Goal: Communication & Community: Answer question/provide support

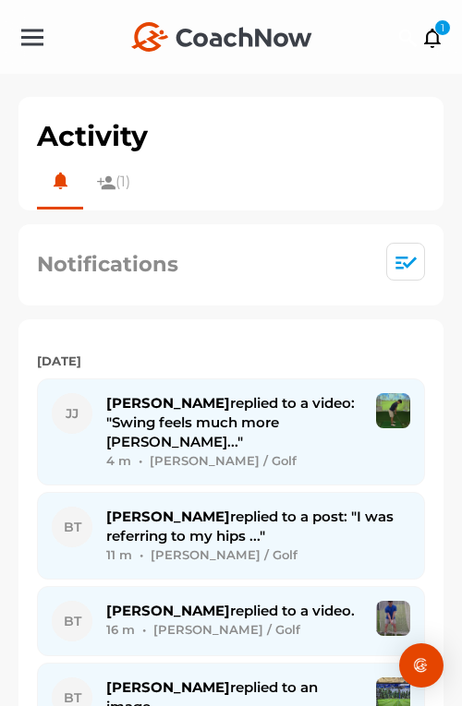
scroll to position [2368, 0]
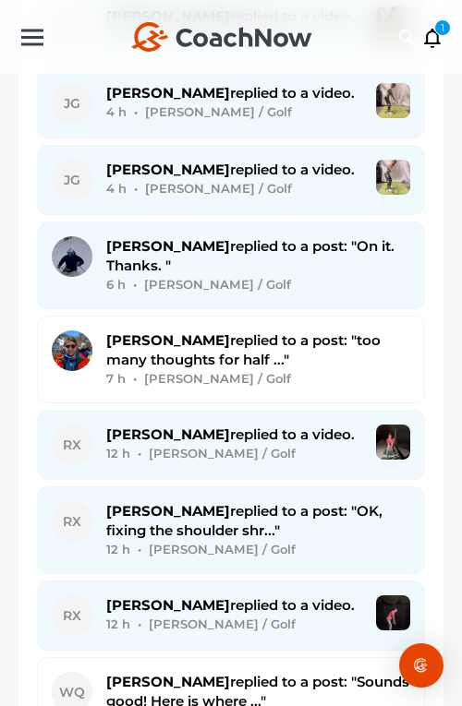
click at [368, 30] on div "+ Create New Space New Group New Tag New List New Template 1 1 1" at bounding box center [231, 37] width 462 height 74
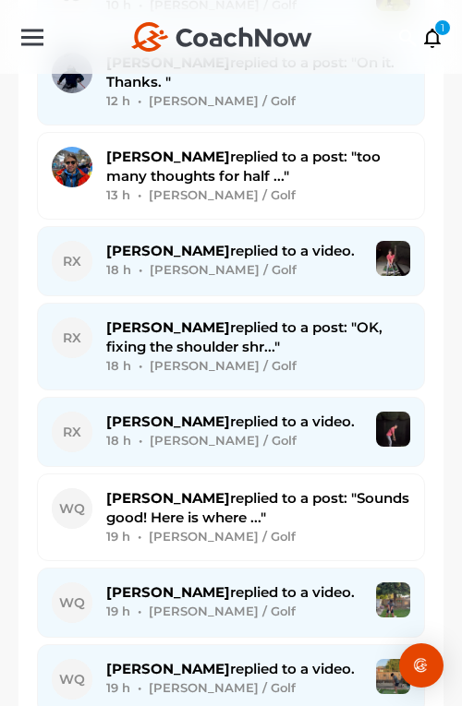
scroll to position [2712, 0]
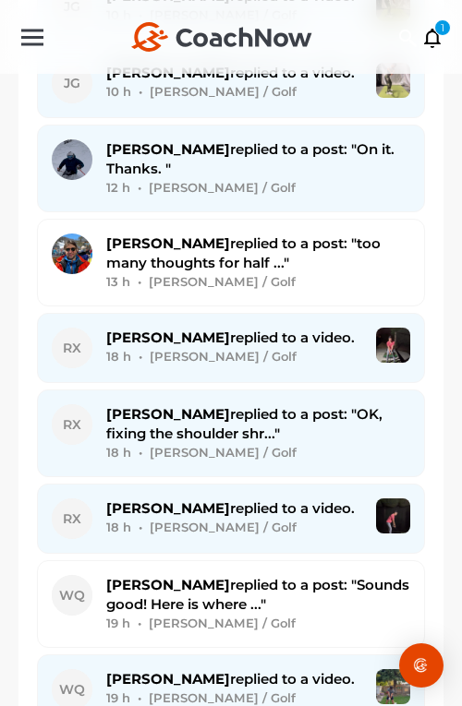
click at [337, 328] on div "Rick X. replied to a video. 18 h • Rick X. / Golf" at bounding box center [234, 348] width 256 height 41
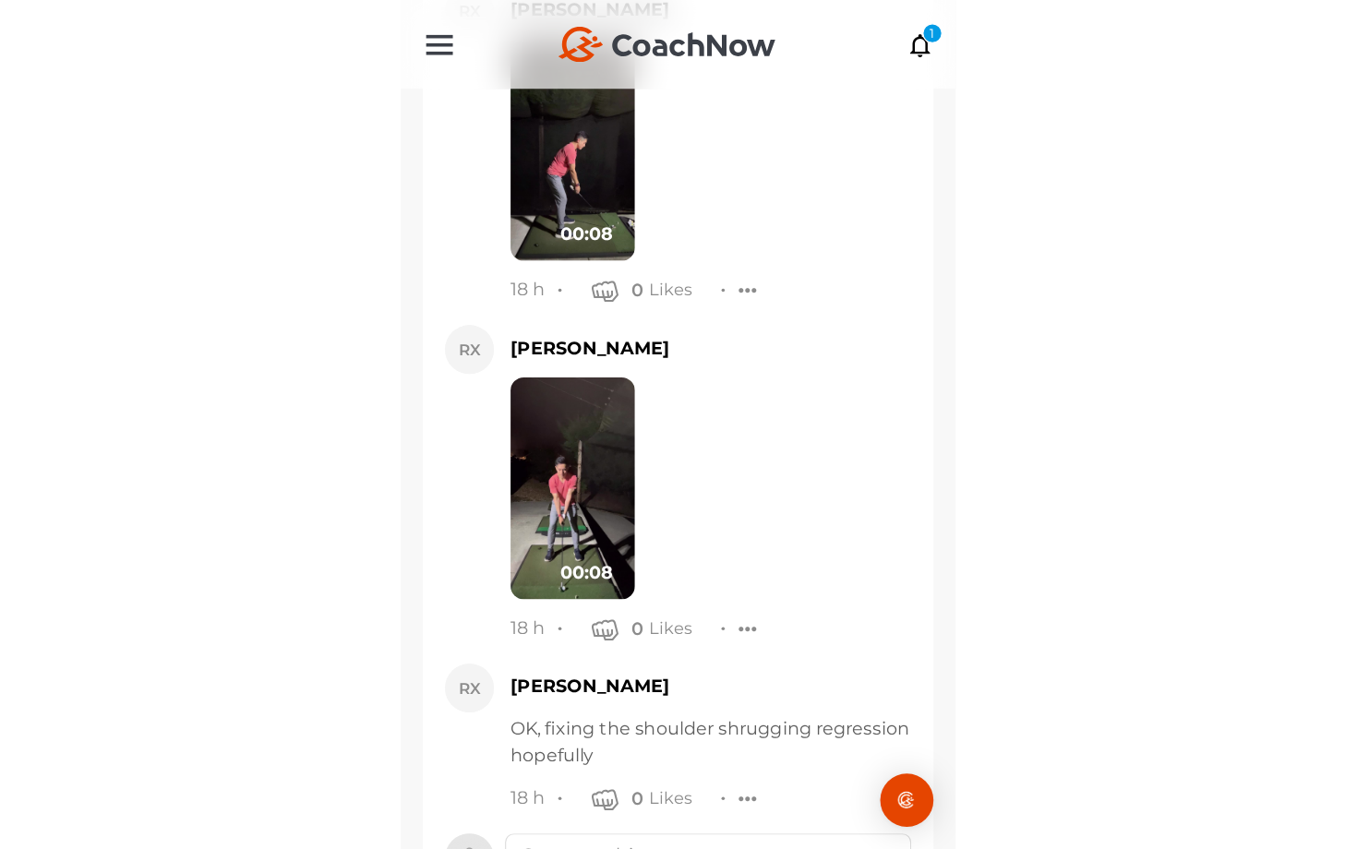
scroll to position [13829, 0]
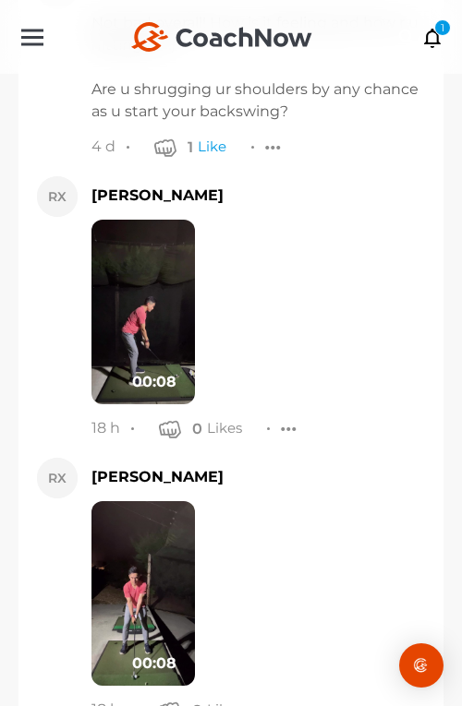
click at [156, 257] on img at bounding box center [142, 312] width 103 height 185
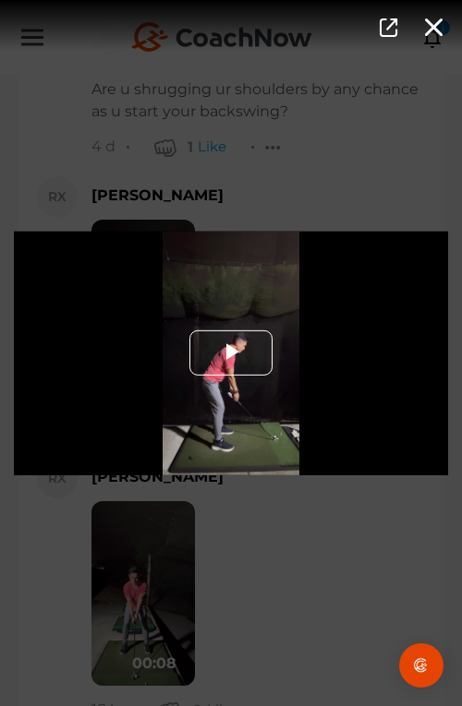
click at [231, 354] on span "Video Player" at bounding box center [231, 354] width 0 height 0
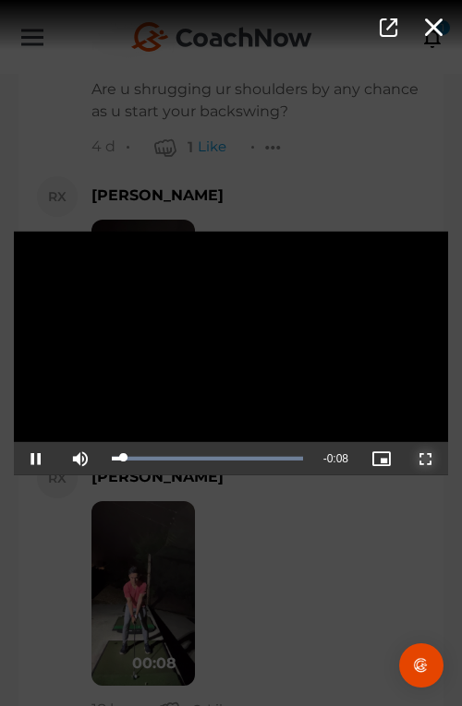
click at [426, 459] on span "Video Player" at bounding box center [426, 459] width 0 height 0
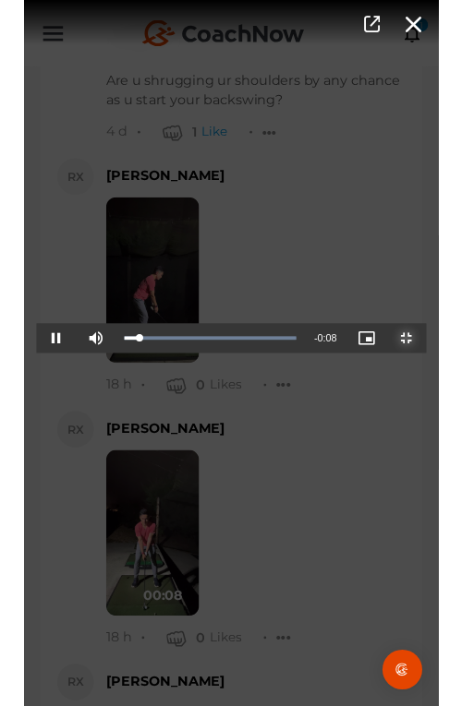
scroll to position [12774, 0]
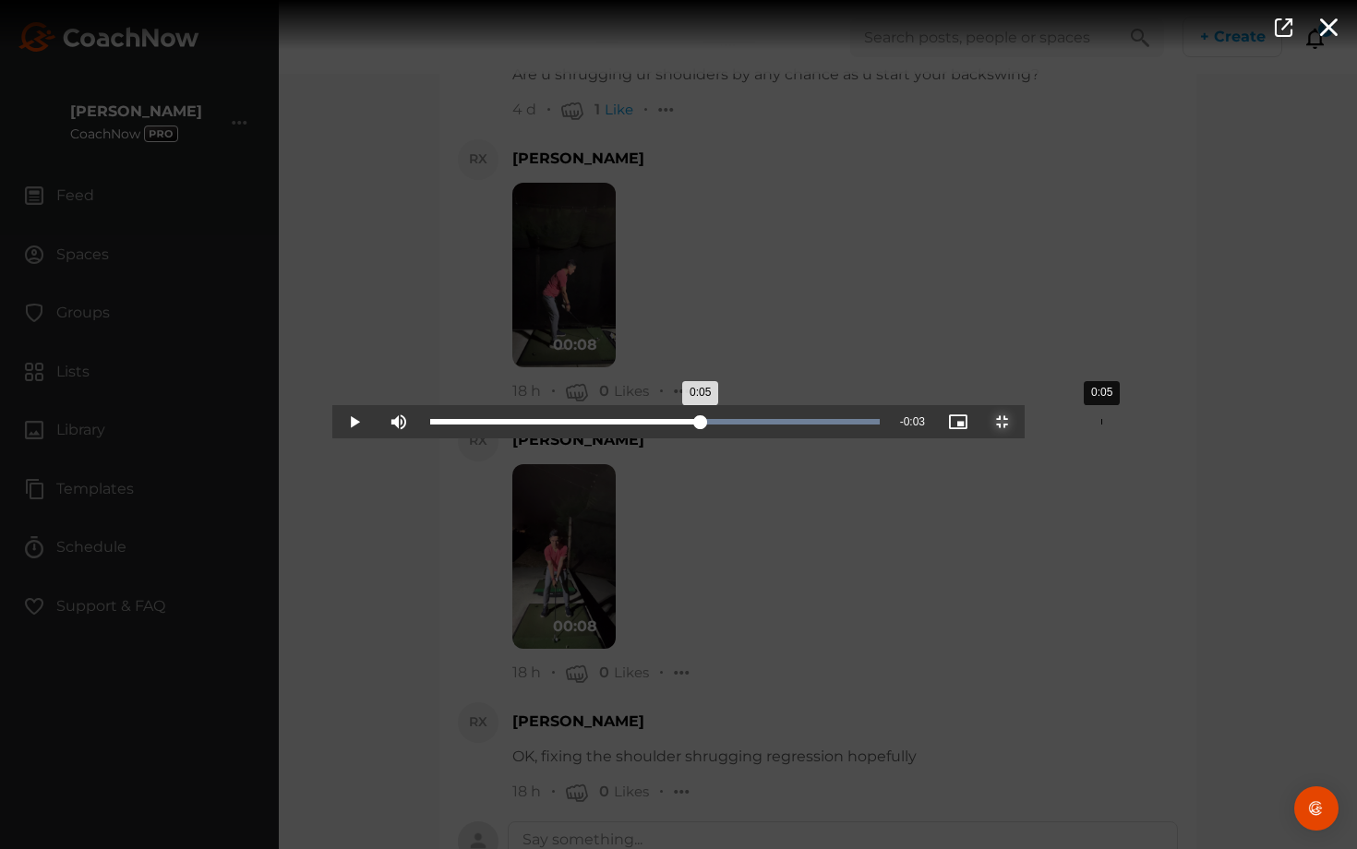
drag, startPoint x: 426, startPoint y: 830, endPoint x: 769, endPoint y: 848, distance: 343.9
click at [461, 438] on div "Loaded : 100.00% 0:05 0:05" at bounding box center [655, 421] width 468 height 33
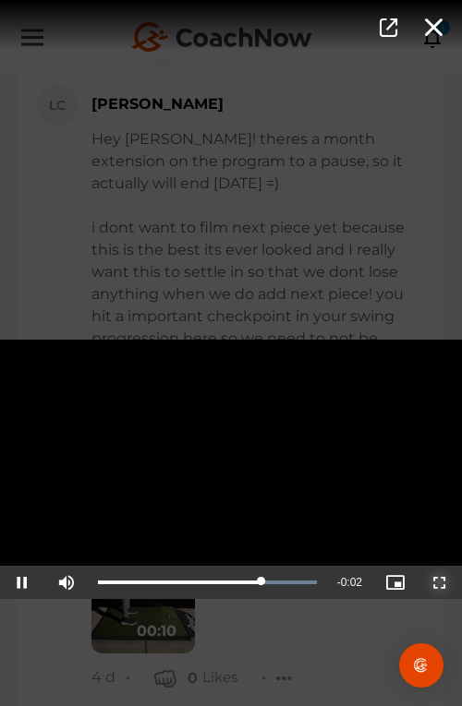
scroll to position [12814, 0]
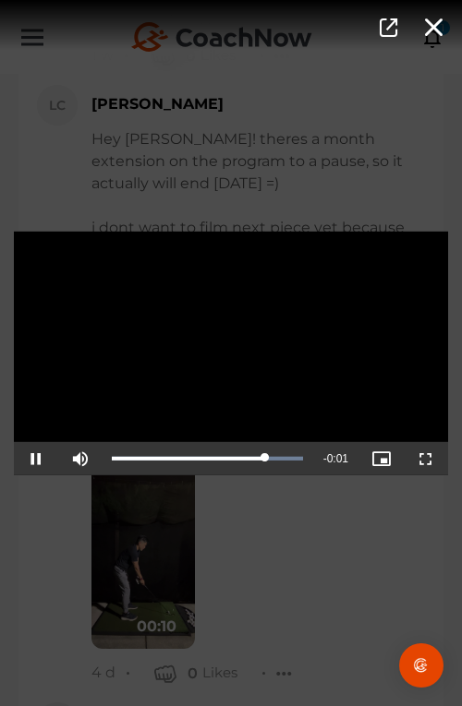
click at [327, 590] on div "Video Player is loading. Play Video Pause Mute Current Time 0:07 / Duration 0:0…" at bounding box center [231, 353] width 462 height 706
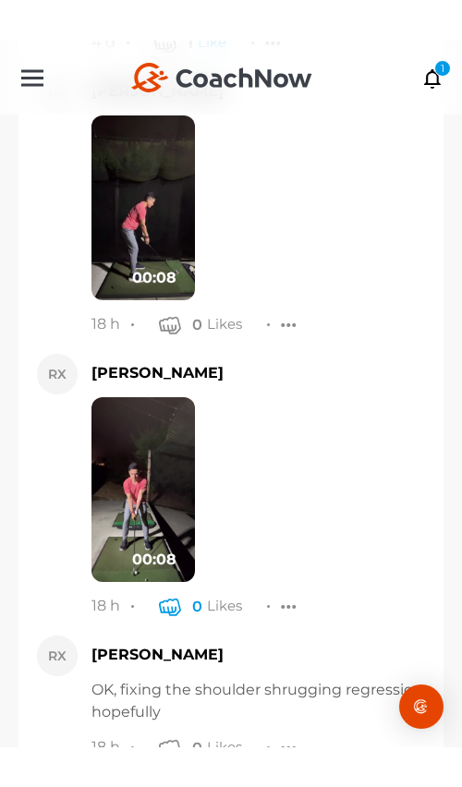
scroll to position [14032, 0]
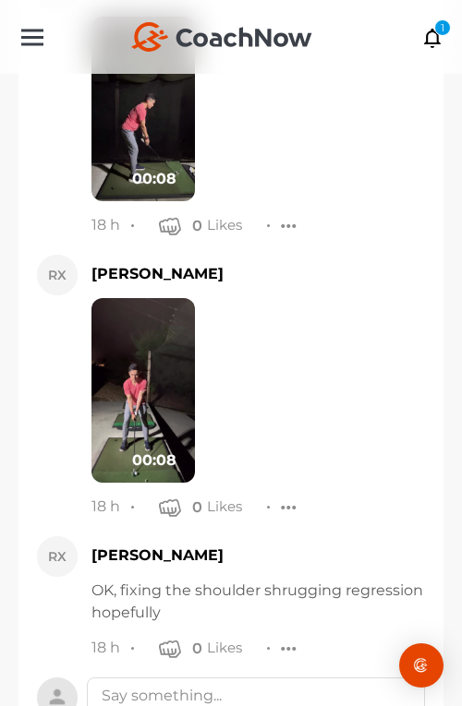
click at [152, 323] on img at bounding box center [142, 390] width 103 height 185
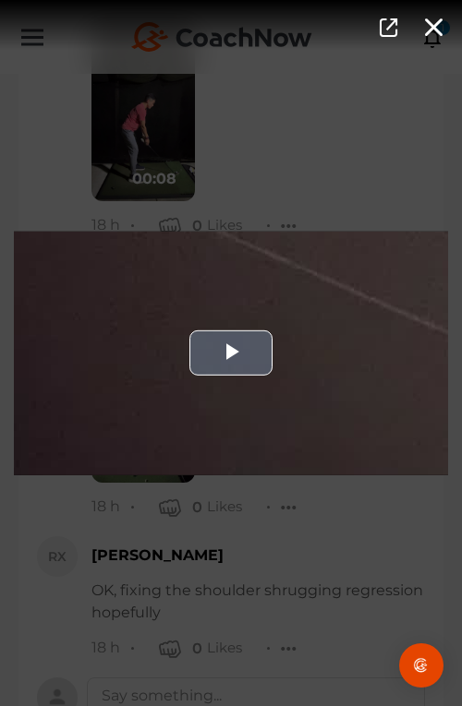
click at [273, 342] on div "Video Player" at bounding box center [231, 353] width 434 height 244
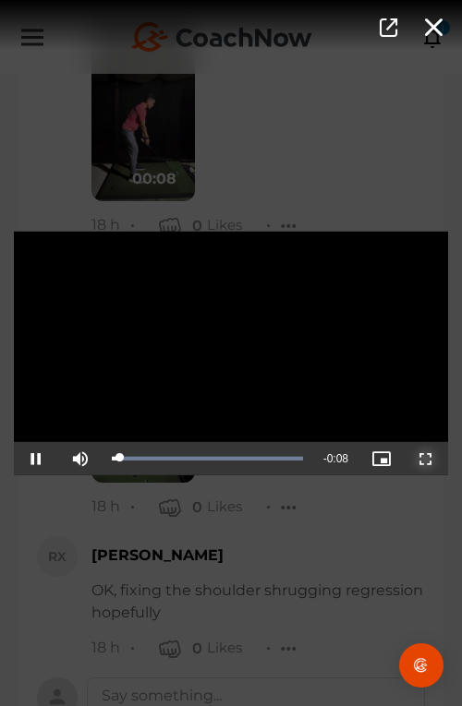
click at [426, 459] on span "Video Player" at bounding box center [426, 459] width 0 height 0
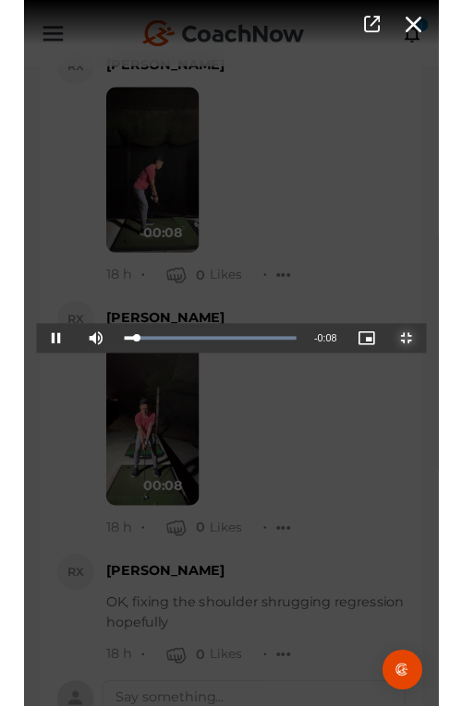
scroll to position [12774, 0]
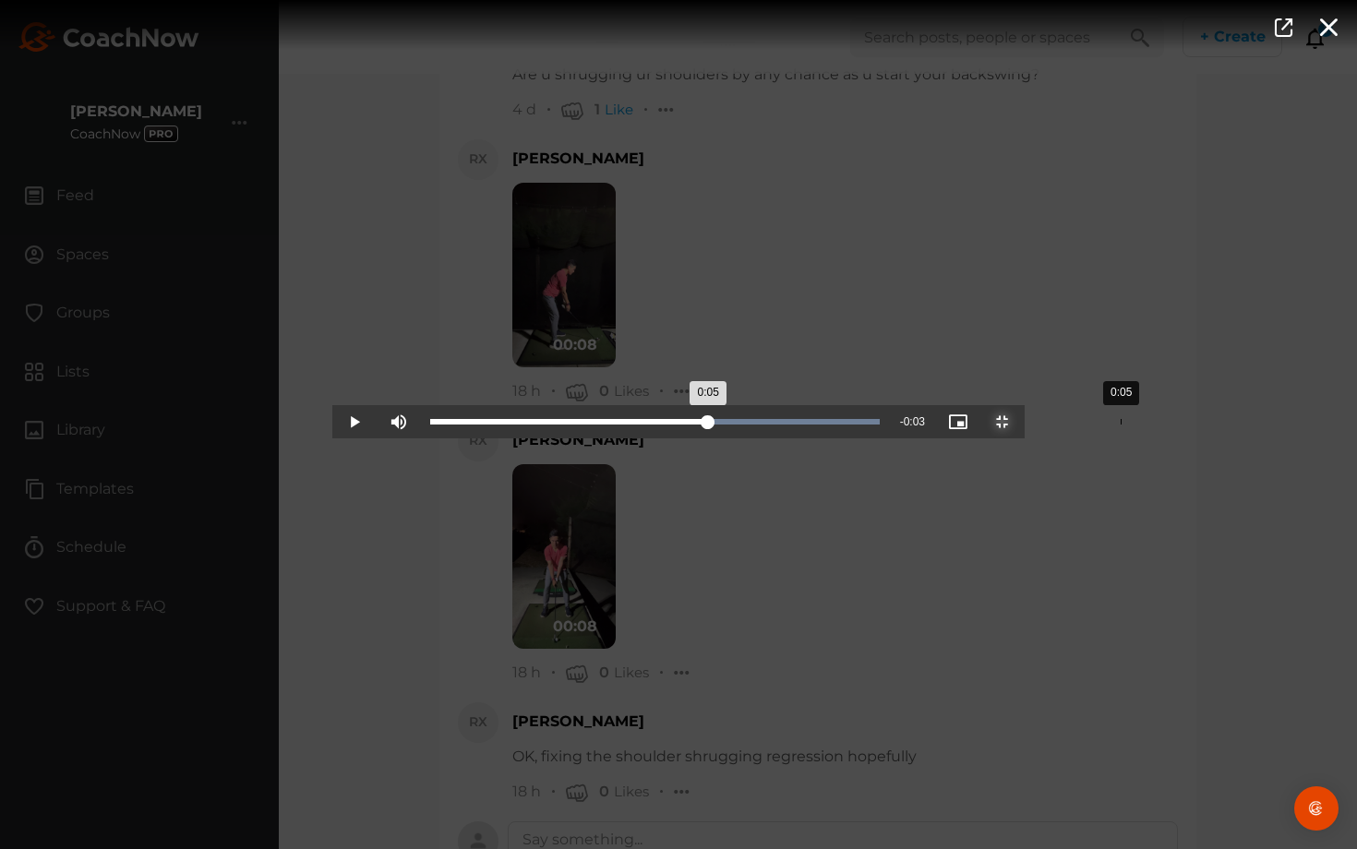
drag, startPoint x: 363, startPoint y: 832, endPoint x: 788, endPoint y: 841, distance: 425.7
click at [461, 438] on div "Loaded : 100.00% 0:05 0:05" at bounding box center [655, 421] width 468 height 33
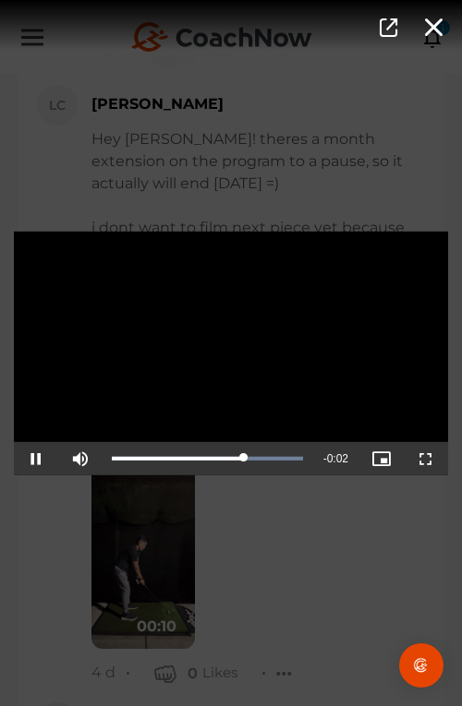
click at [254, 583] on div "Video Player is loading. Play Video Pause Mute Current Time 0:06 / Duration 0:0…" at bounding box center [231, 353] width 462 height 706
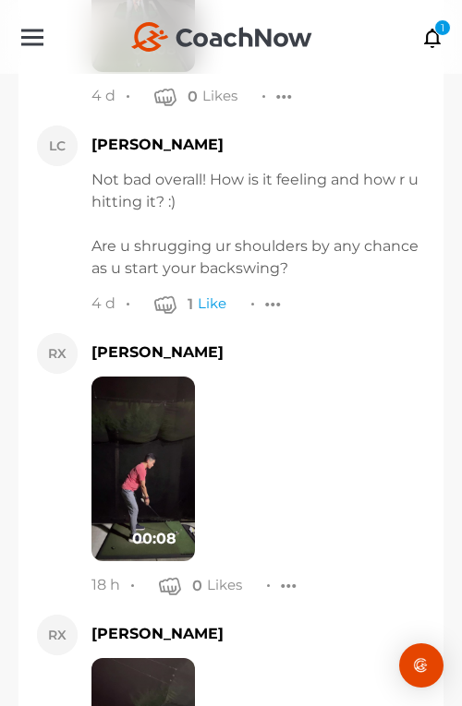
scroll to position [14032, 0]
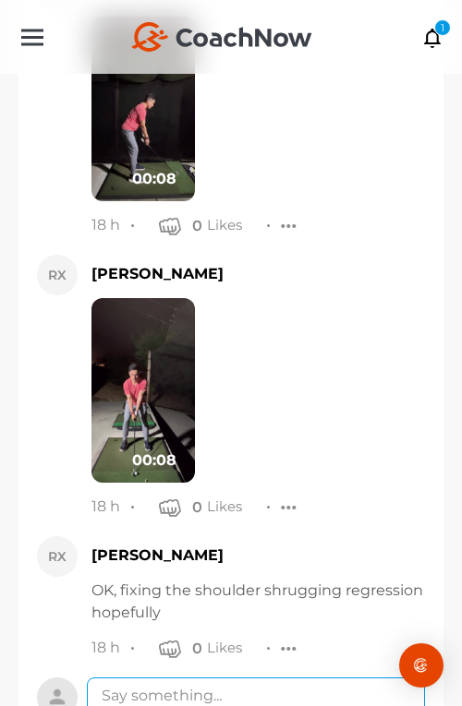
click at [250, 678] on textarea at bounding box center [256, 696] width 338 height 37
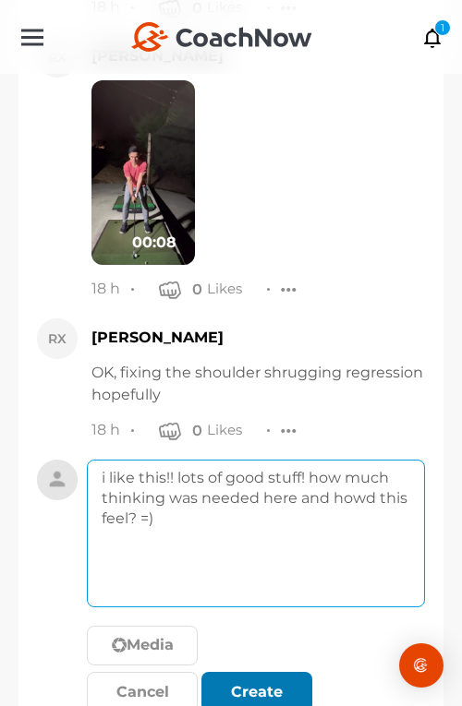
type textarea "i like this!! lots of good stuff! how much thinking was needed here and howd th…"
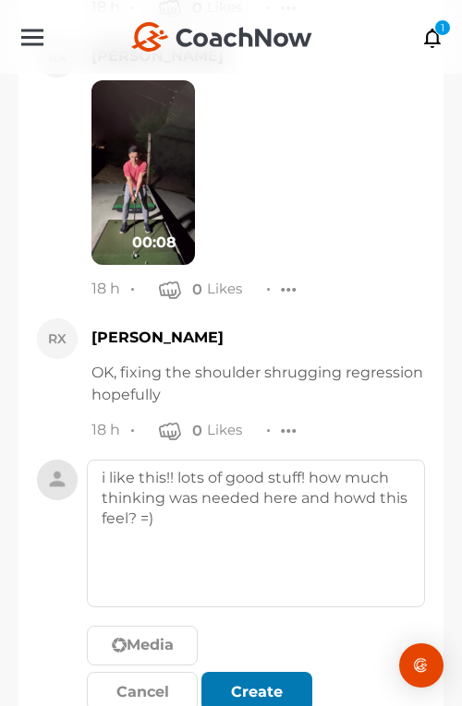
click at [239, 681] on div "submit" at bounding box center [256, 692] width 41 height 22
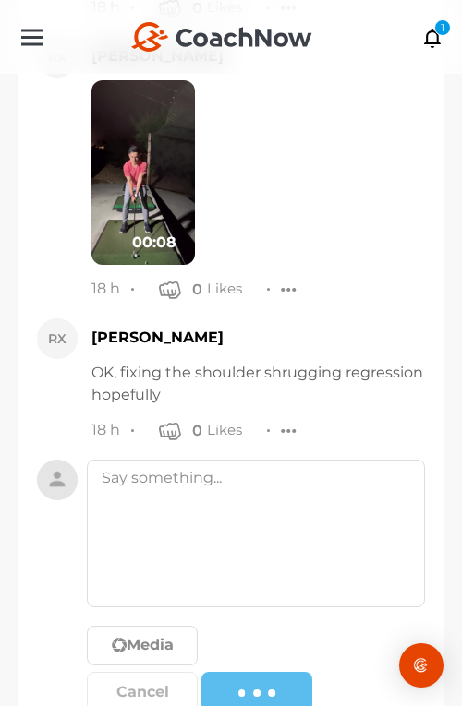
scroll to position [14196, 0]
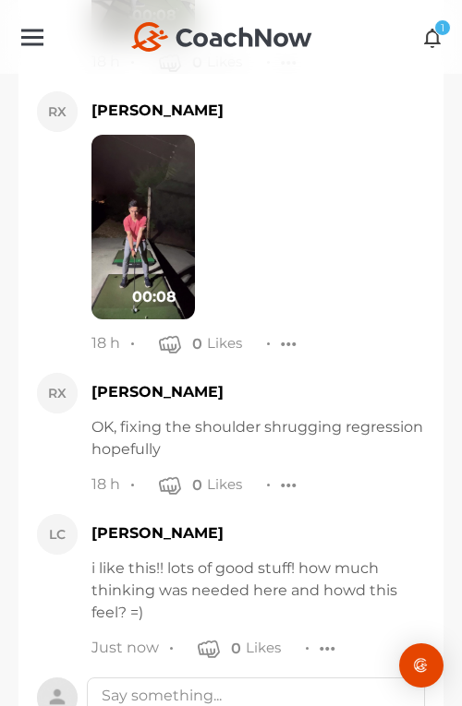
click at [434, 35] on icon at bounding box center [432, 37] width 21 height 20
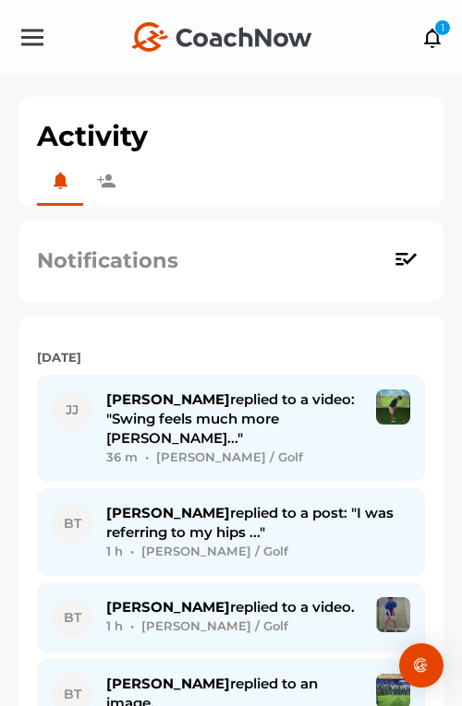
click at [147, 276] on div "Notifications" at bounding box center [231, 261] width 388 height 45
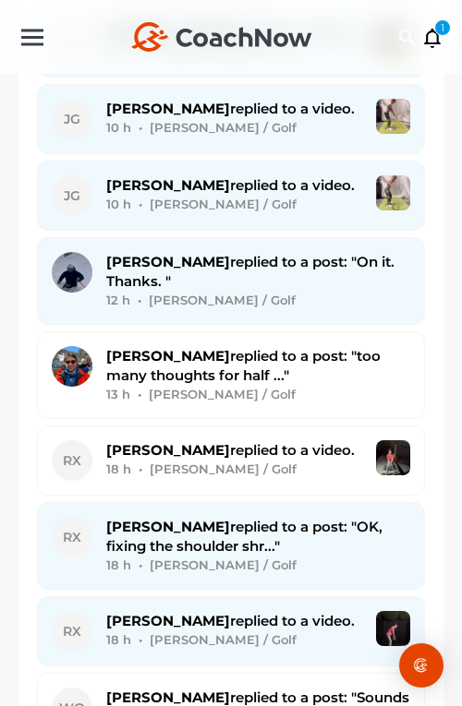
scroll to position [2540, 0]
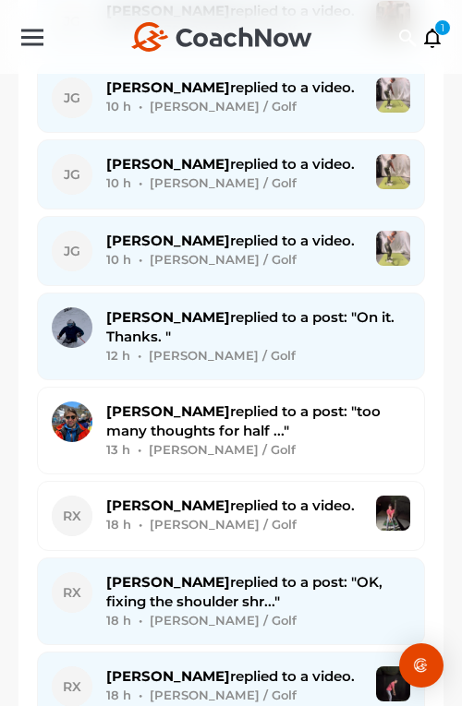
click at [186, 308] on span "Brad G. replied to a post: "On it. Thanks. "" at bounding box center [250, 326] width 288 height 37
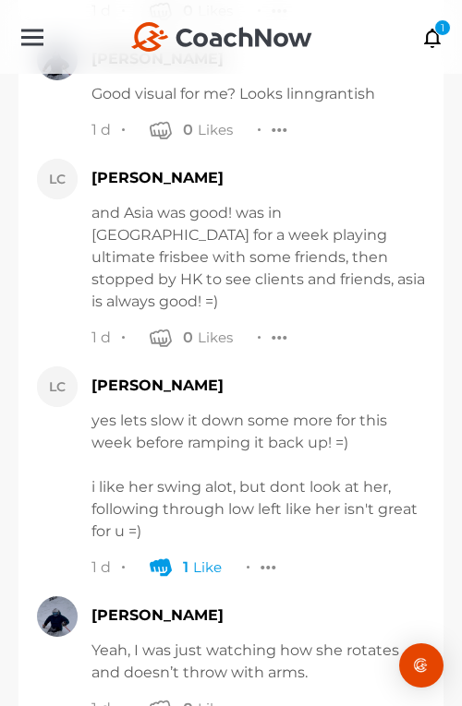
scroll to position [22068, 0]
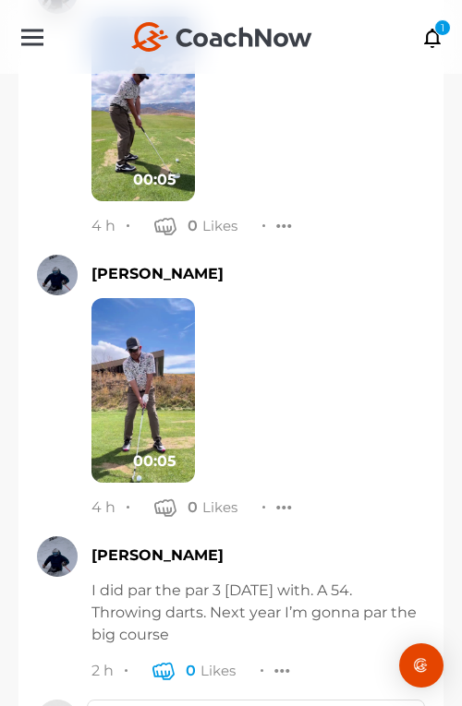
click at [162, 659] on icon "button" at bounding box center [163, 670] width 22 height 22
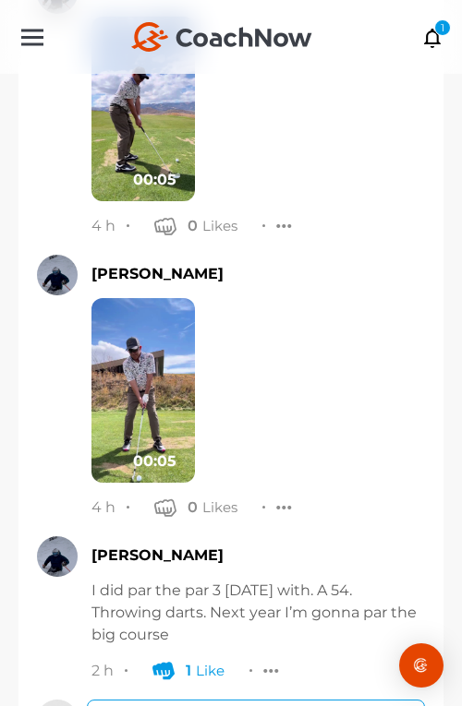
click at [190, 700] on textarea at bounding box center [256, 718] width 338 height 37
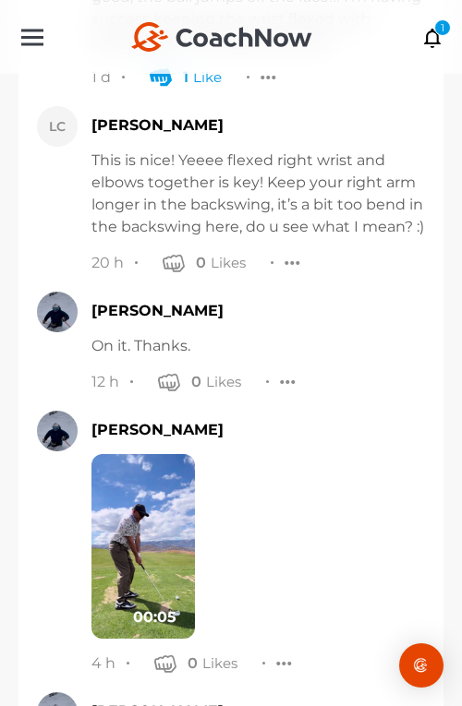
click at [151, 486] on img at bounding box center [142, 546] width 103 height 185
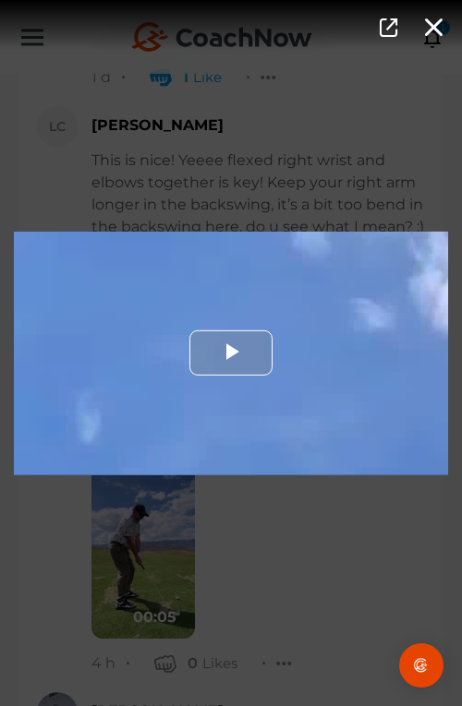
click at [234, 445] on div "Video Player" at bounding box center [231, 353] width 434 height 244
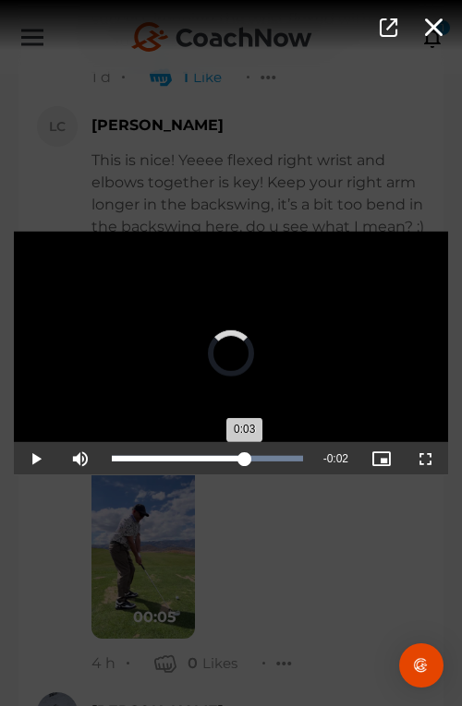
drag, startPoint x: 228, startPoint y: 462, endPoint x: 243, endPoint y: 458, distance: 15.5
click at [243, 458] on div "Loaded : 100.00% 0:03 0:03" at bounding box center [207, 458] width 210 height 33
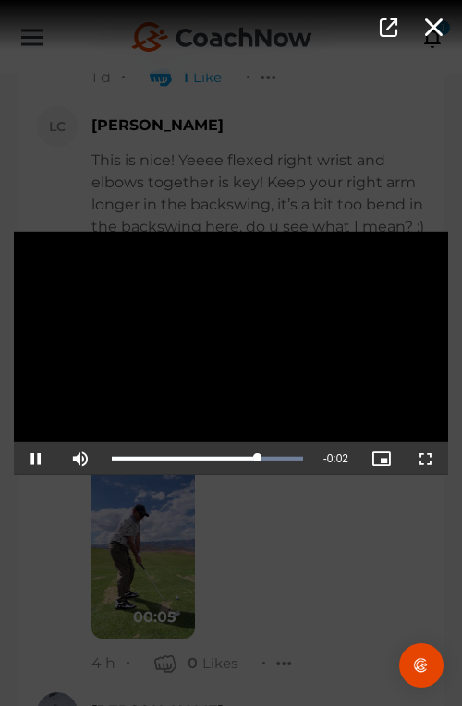
click at [308, 581] on div "Video Player is loading. Play Video Pause Mute Current Time 0:03 / Duration 0:0…" at bounding box center [231, 353] width 462 height 706
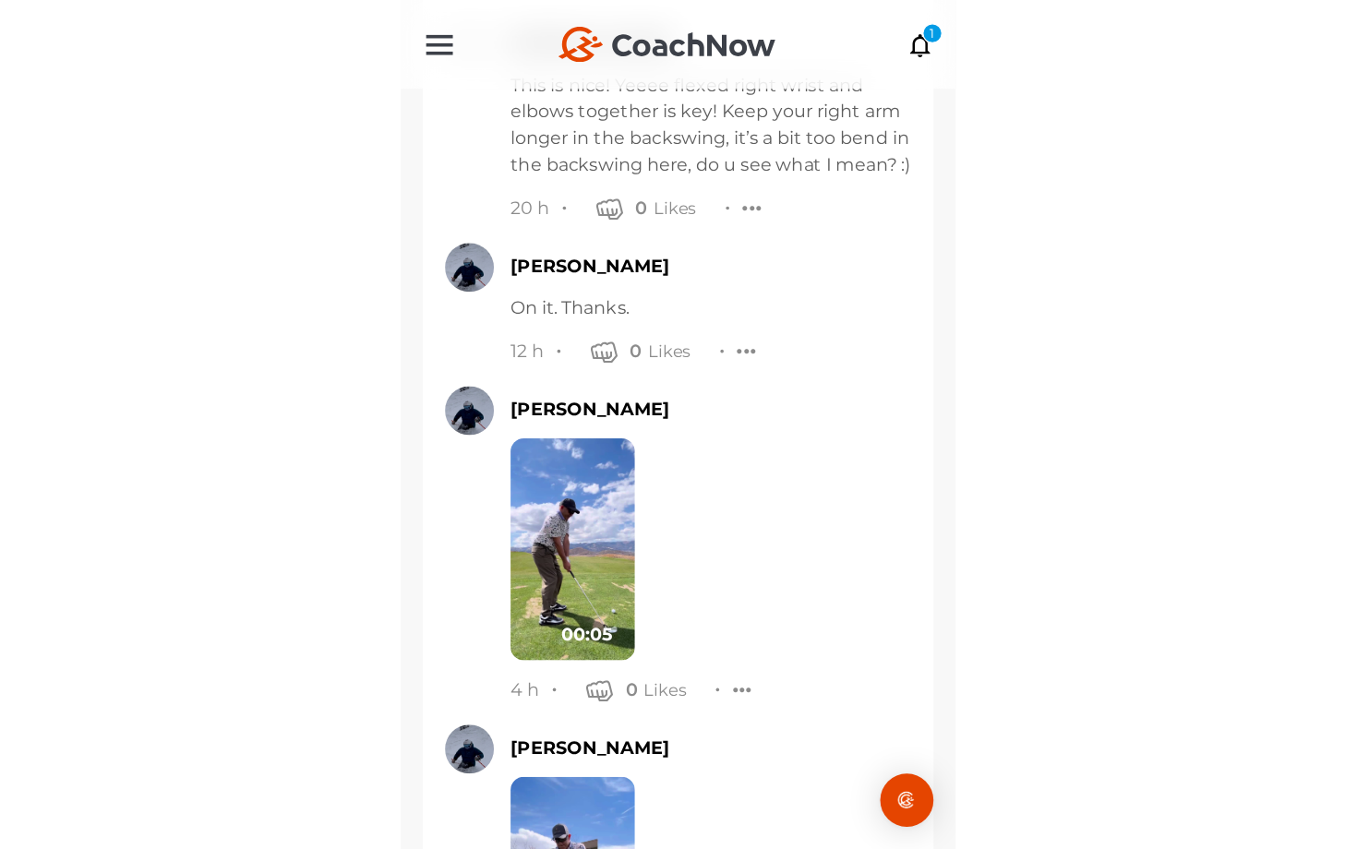
scroll to position [21755, 0]
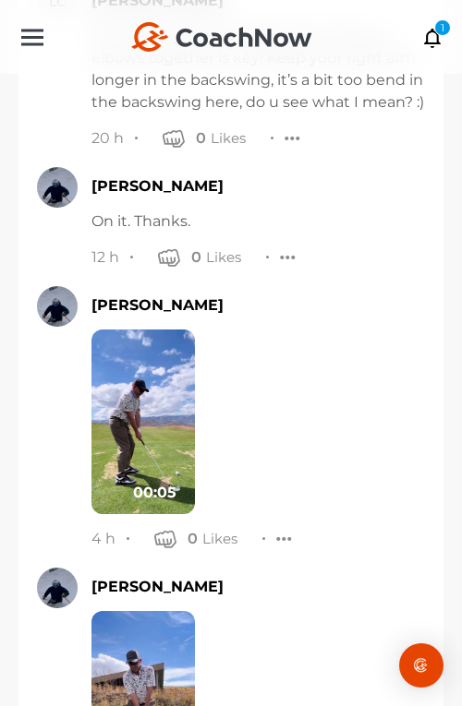
click at [142, 611] on img at bounding box center [142, 703] width 103 height 185
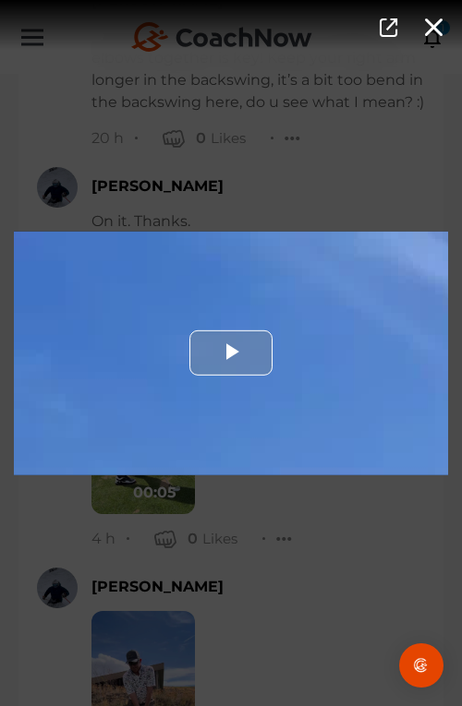
click at [232, 405] on div "Video Player" at bounding box center [231, 353] width 434 height 244
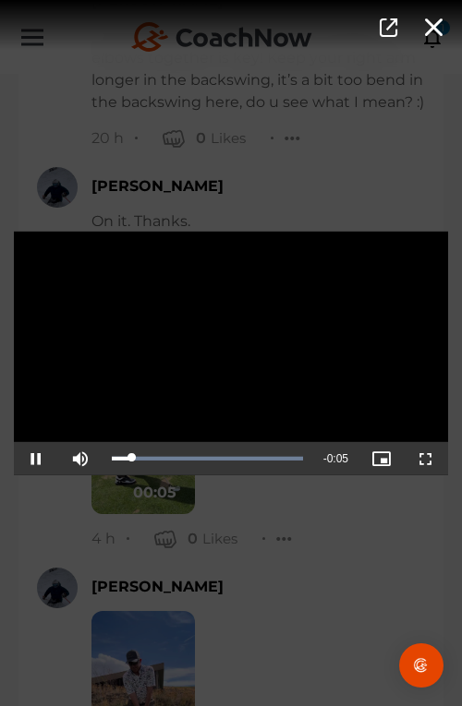
click at [254, 396] on video "Video Player" at bounding box center [231, 353] width 434 height 244
click at [426, 459] on span "Video Player" at bounding box center [426, 459] width 0 height 0
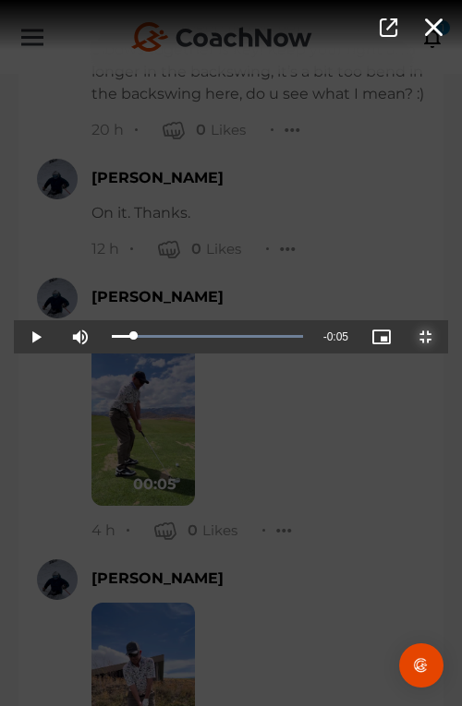
scroll to position [20054, 0]
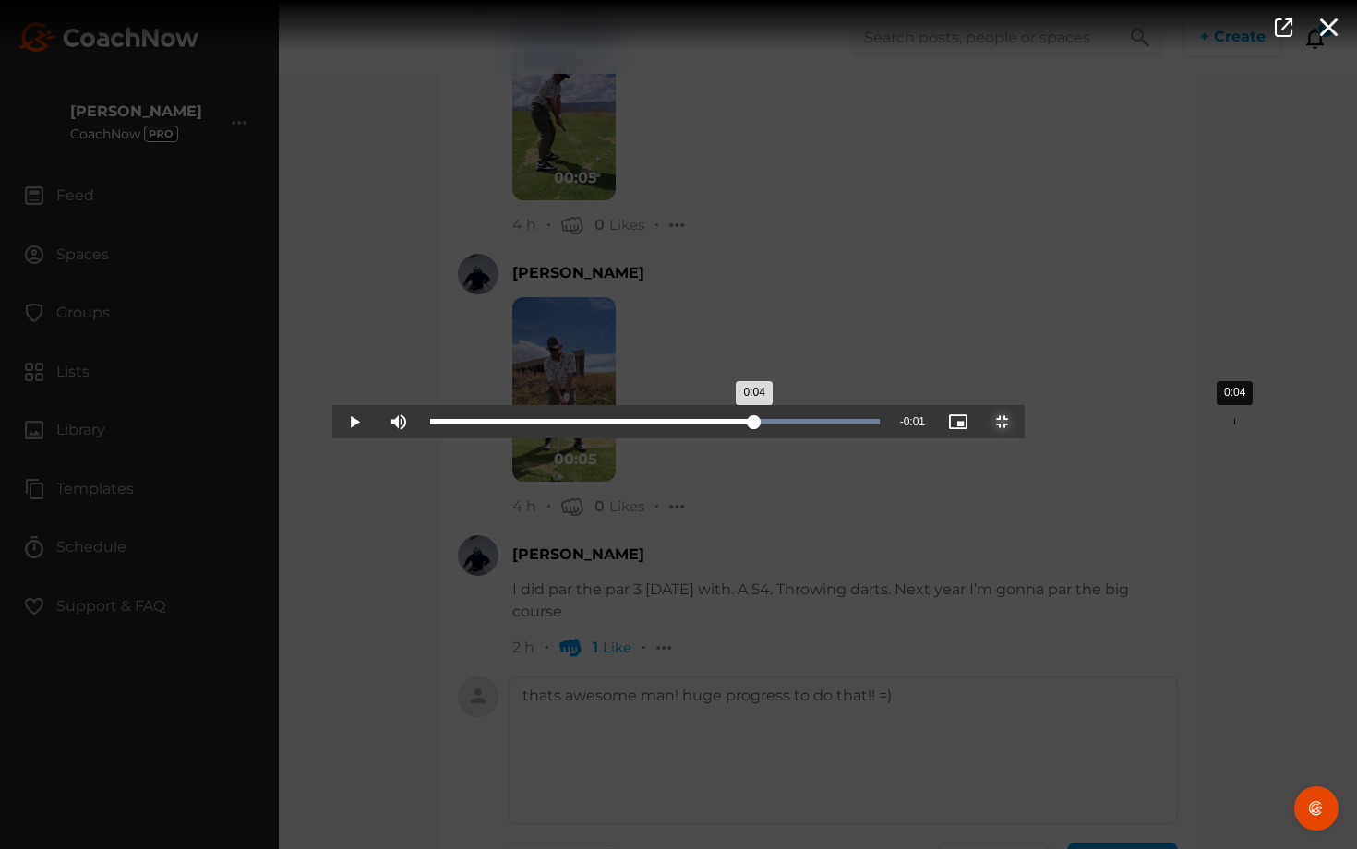
drag, startPoint x: 486, startPoint y: 836, endPoint x: 902, endPoint y: 848, distance: 416.5
click at [461, 438] on div "Loaded : 100.00% 0:04 0:04" at bounding box center [655, 421] width 468 height 33
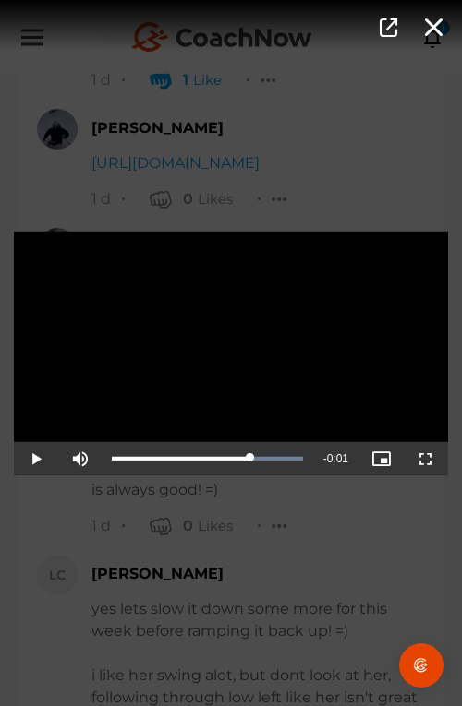
click at [292, 553] on div "Video Player is loading. Play Video Play Mute Current Time 0:04 / Duration 0:05…" at bounding box center [231, 353] width 462 height 706
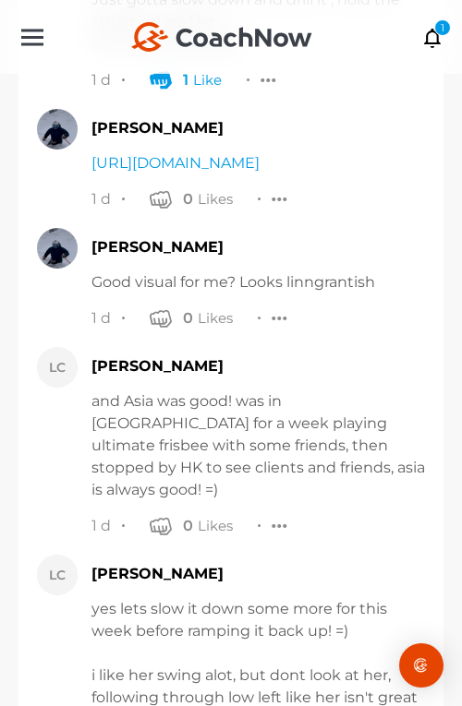
scroll to position [22287, 0]
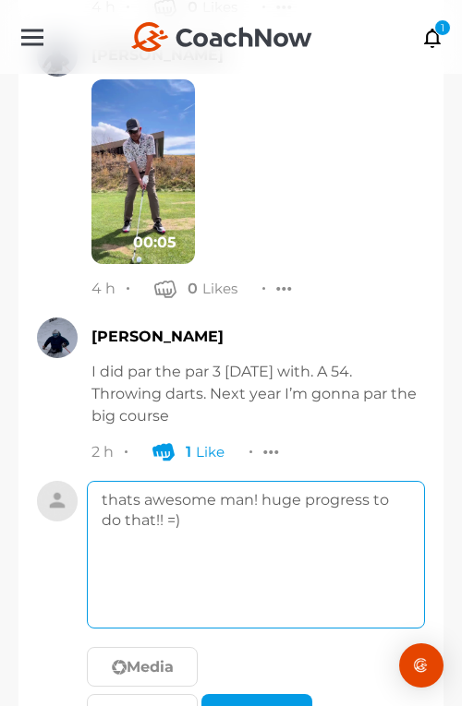
click at [304, 519] on textarea "thats awesome man! huge progress to do that!! =)" at bounding box center [256, 555] width 338 height 148
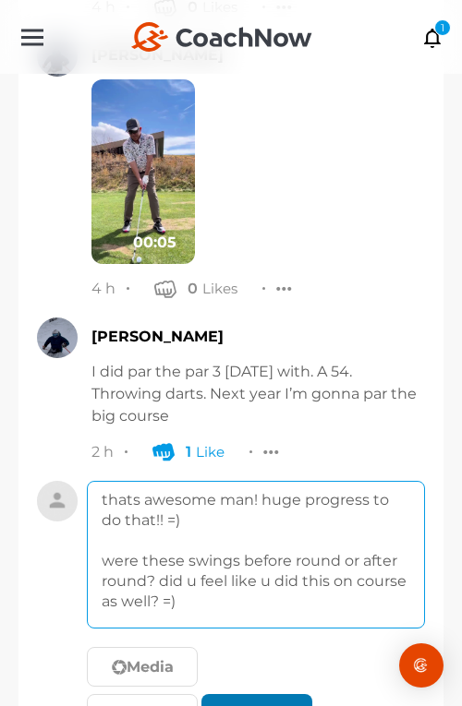
type textarea "thats awesome man! huge progress to do that!! =) were these swings before round…"
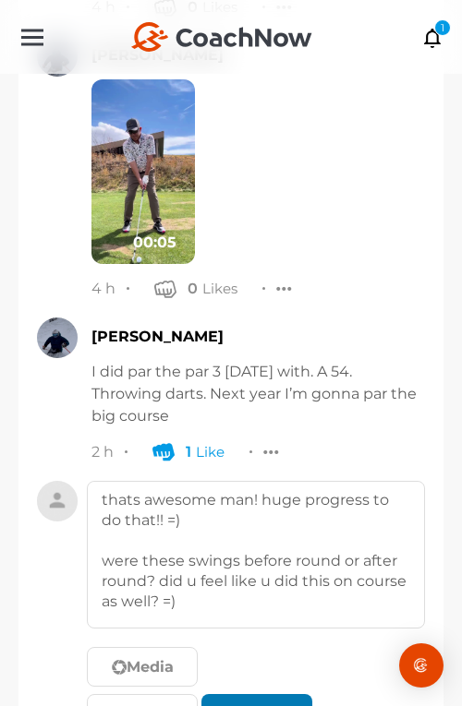
click at [273, 705] on div "submit" at bounding box center [272, 715] width 7 height 7
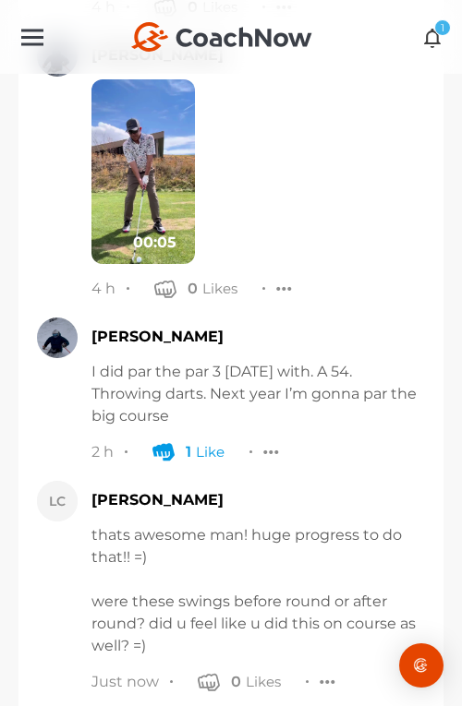
click at [437, 42] on icon at bounding box center [432, 37] width 21 height 20
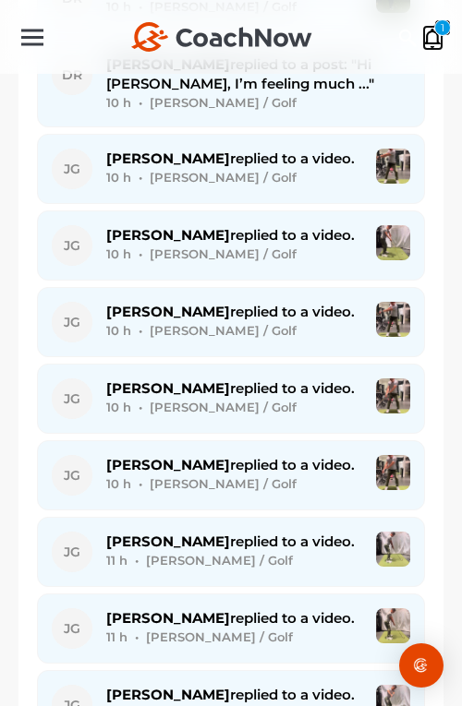
scroll to position [1949, 0]
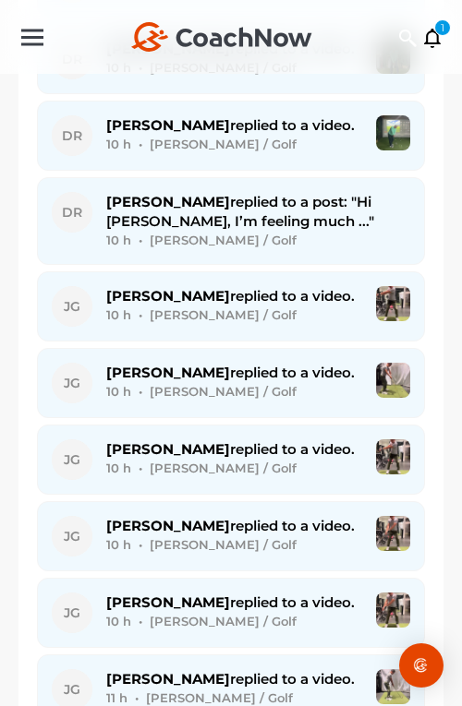
click at [253, 306] on div "10 h • Joel G. / Golf" at bounding box center [234, 315] width 256 height 19
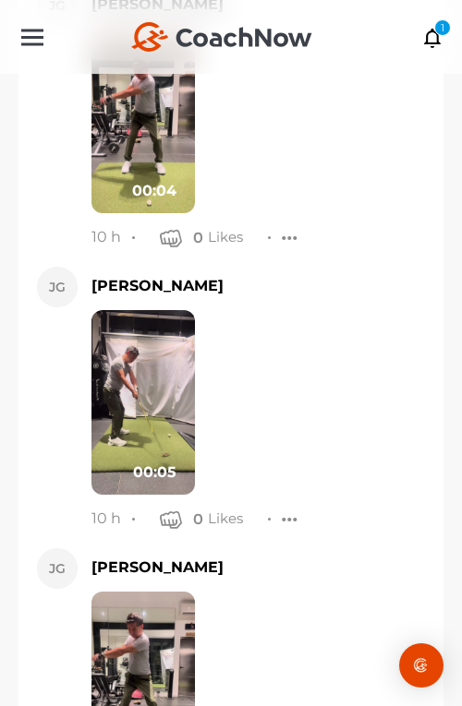
scroll to position [9663, 0]
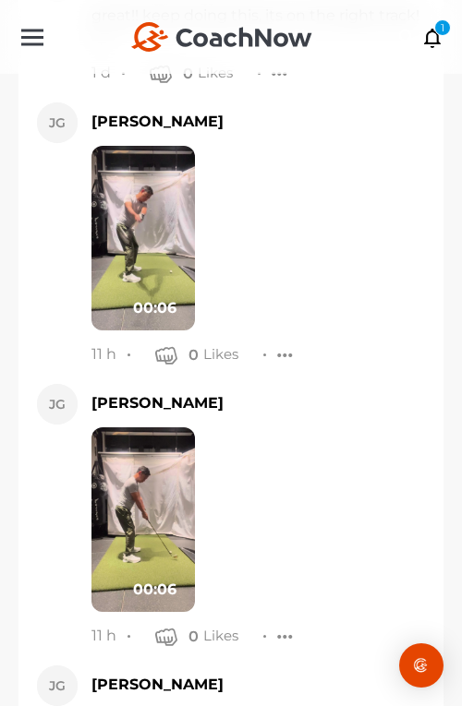
click at [121, 222] on img at bounding box center [142, 238] width 103 height 185
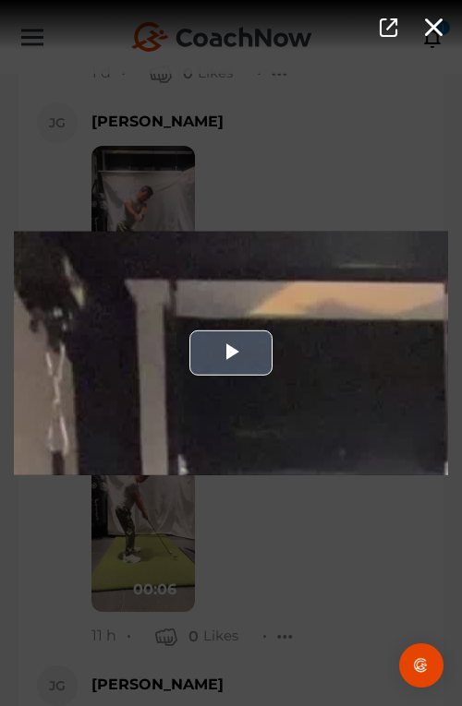
click at [213, 313] on div "Video Player" at bounding box center [231, 353] width 434 height 244
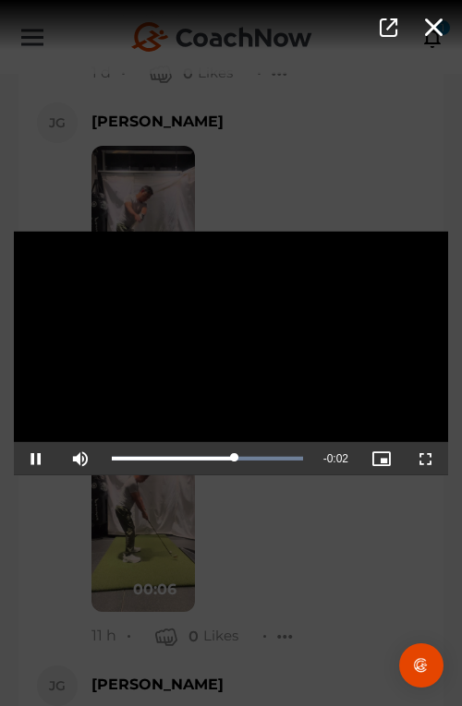
click at [236, 557] on div "Video Player is loading. Play Video Pause Mute Current Time 0:04 / Duration 0:0…" at bounding box center [231, 353] width 462 height 706
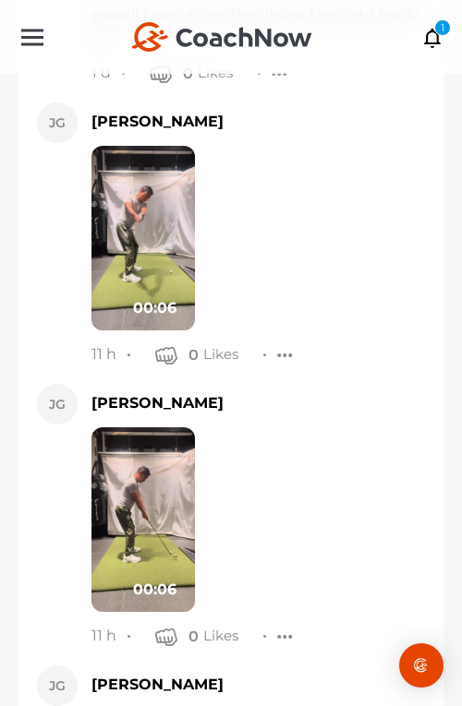
scroll to position [9665, 0]
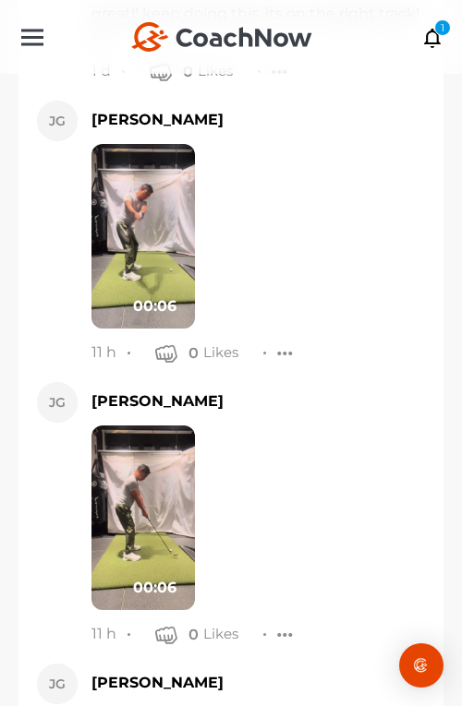
click at [166, 492] on img at bounding box center [142, 518] width 103 height 185
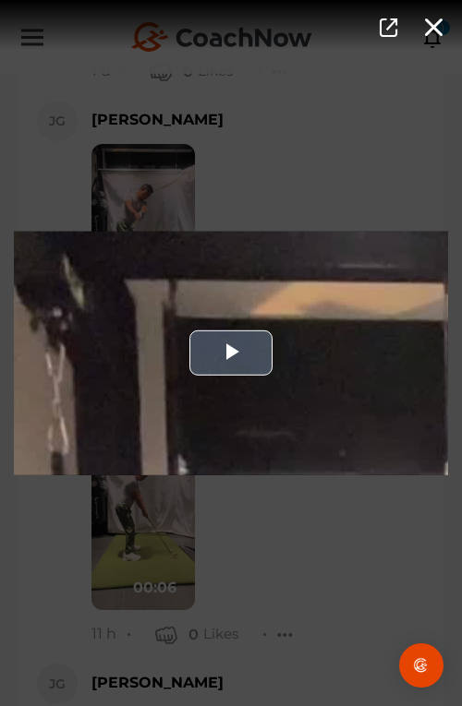
click at [256, 384] on div "Video Player" at bounding box center [231, 353] width 434 height 244
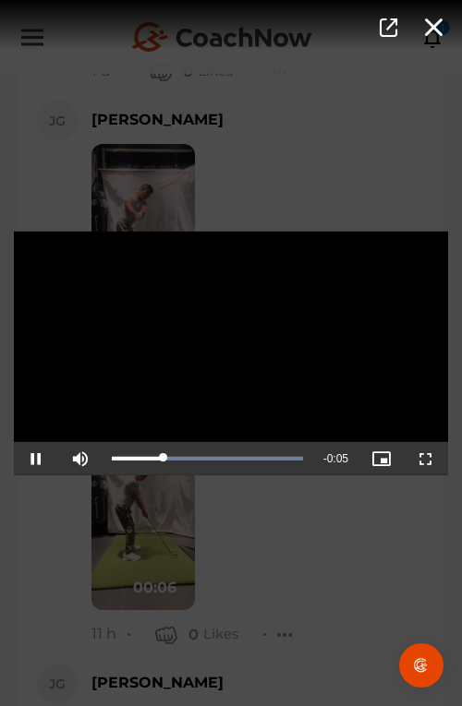
click at [329, 325] on video "Video Player" at bounding box center [231, 353] width 434 height 244
drag, startPoint x: 174, startPoint y: 463, endPoint x: 211, endPoint y: 462, distance: 37.9
click at [211, 462] on div "Loaded : 100.00% 0:03 0:03" at bounding box center [207, 458] width 210 height 33
click at [308, 527] on div "Video Player is loading. Play Video Play Mute Current Time 0:03 / Duration 0:06…" at bounding box center [231, 353] width 462 height 706
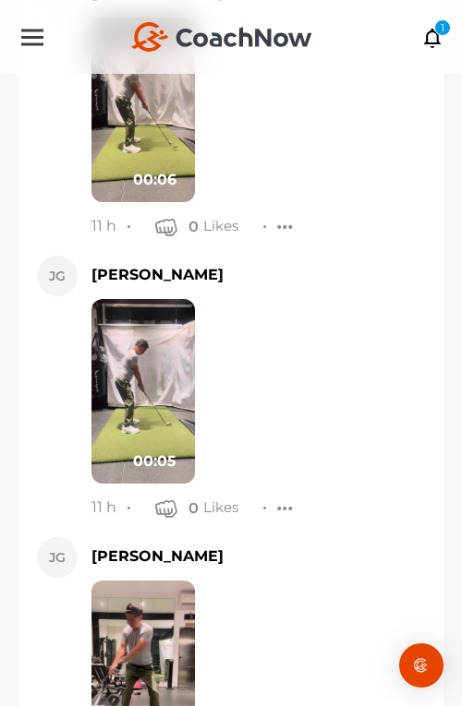
scroll to position [10079, 0]
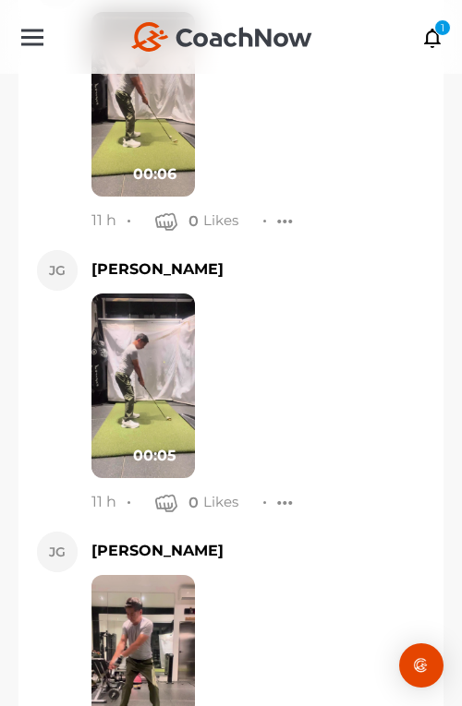
click at [150, 376] on img at bounding box center [142, 386] width 103 height 185
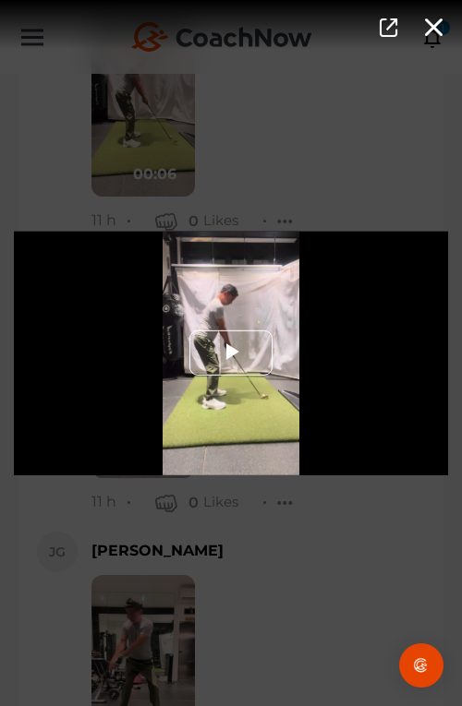
click at [231, 354] on span "Video Player" at bounding box center [231, 354] width 0 height 0
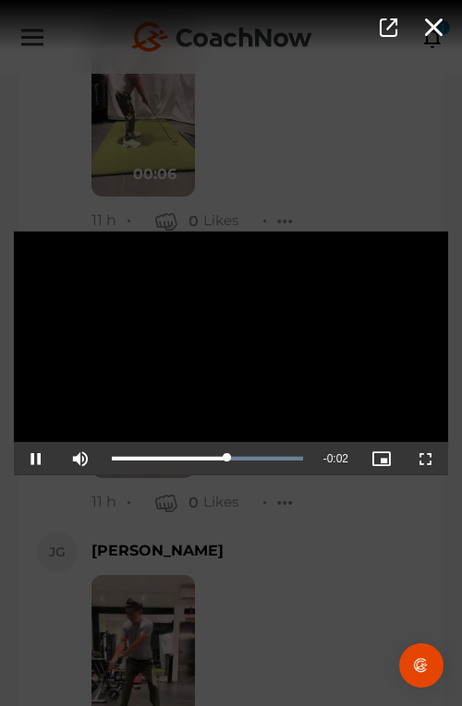
click at [308, 525] on div "Video Player is loading. Play Video Pause Mute Current Time 0:03 / Duration 0:0…" at bounding box center [231, 353] width 462 height 706
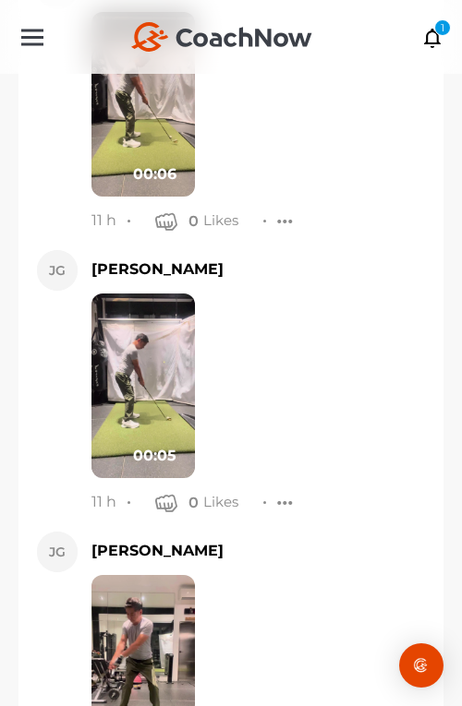
scroll to position [11407, 0]
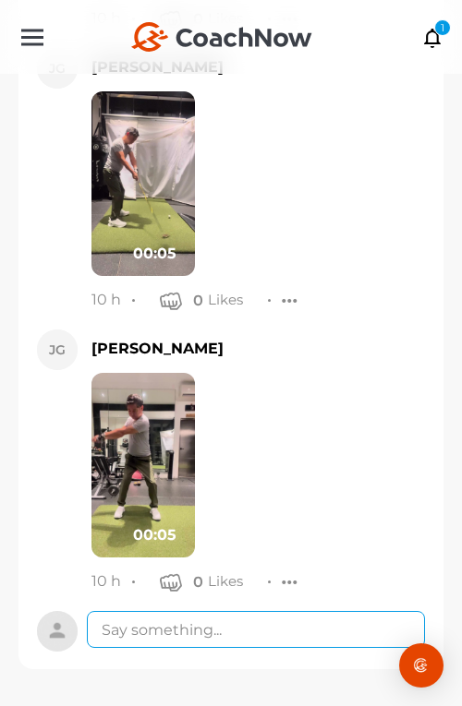
click at [258, 621] on textarea at bounding box center [256, 629] width 338 height 37
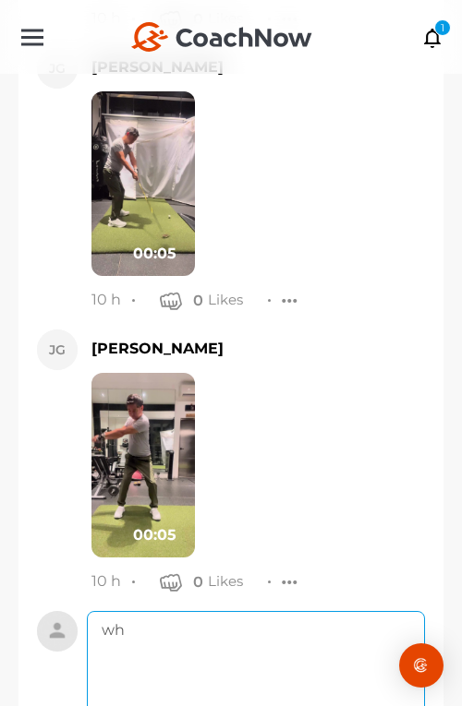
type textarea "w"
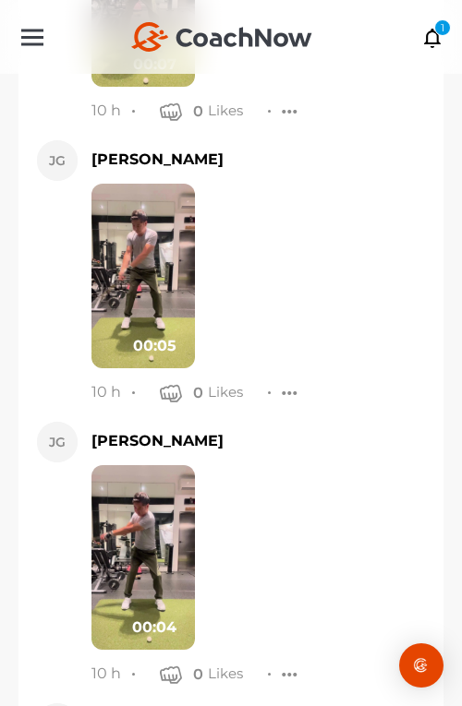
scroll to position [11340, 0]
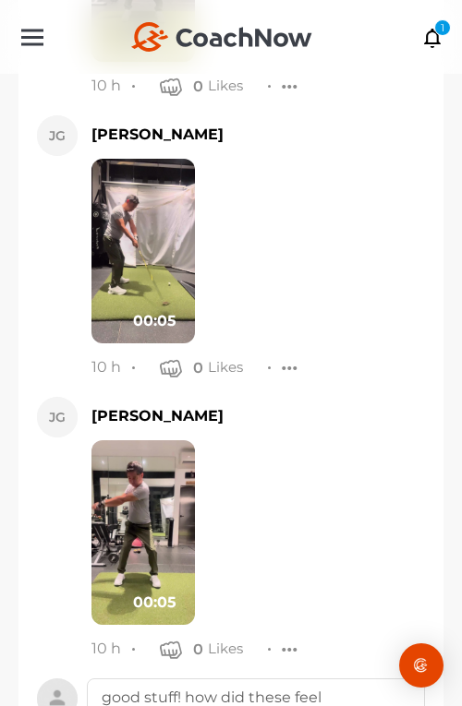
click at [137, 504] on img at bounding box center [142, 532] width 103 height 185
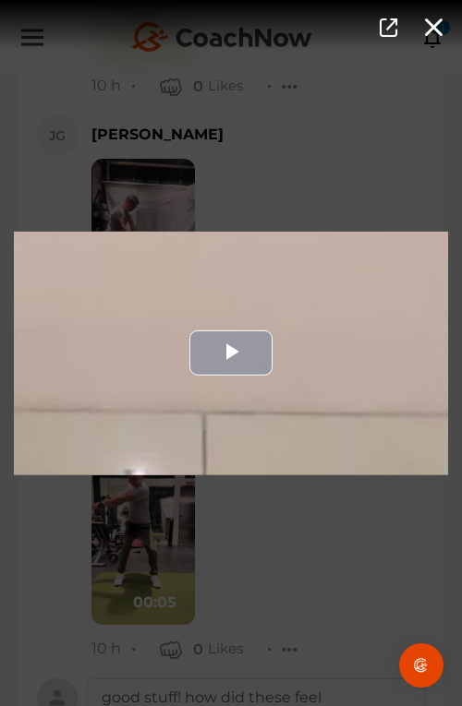
click at [244, 453] on div "Video Player" at bounding box center [231, 353] width 434 height 244
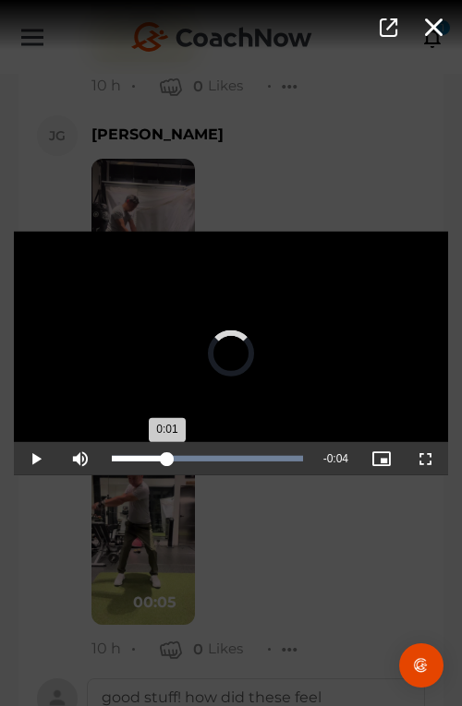
drag, startPoint x: 213, startPoint y: 452, endPoint x: 165, endPoint y: 447, distance: 48.3
click at [165, 447] on div "Loaded : 100.00% 0:01 0:01" at bounding box center [207, 458] width 210 height 33
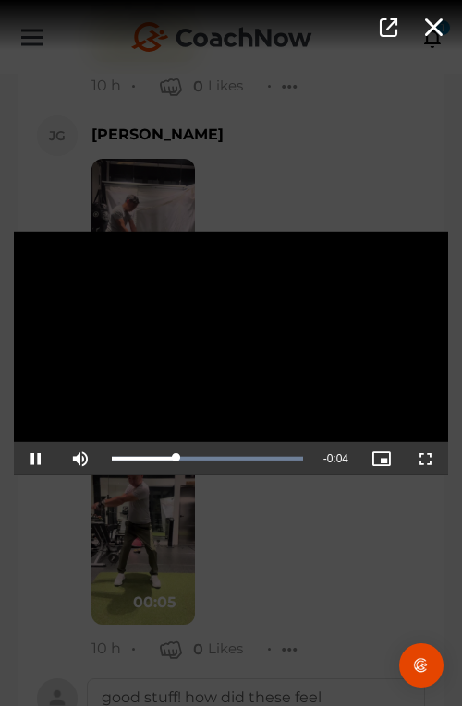
click at [228, 530] on div "Video Player is loading. Play Video Pause Mute Current Time 0:01 / Duration 0:0…" at bounding box center [231, 353] width 462 height 706
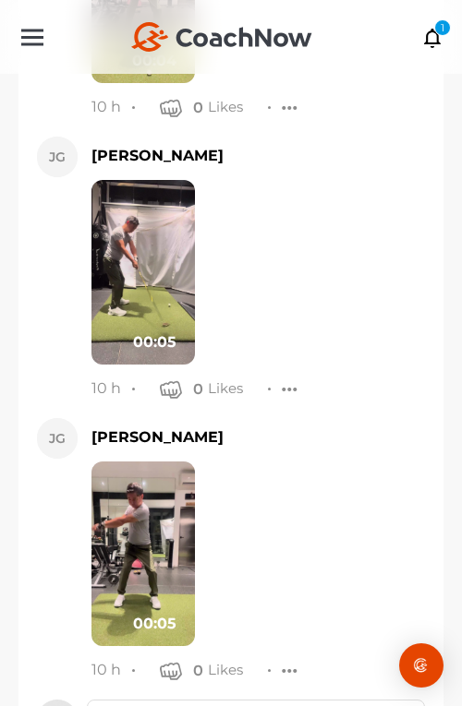
scroll to position [11625, 0]
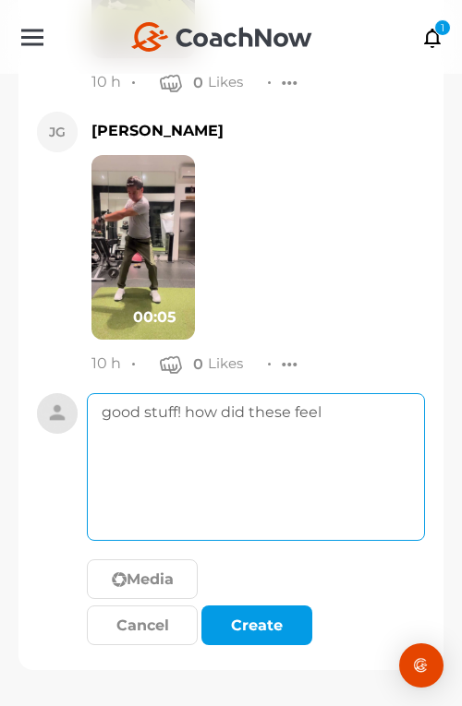
click at [332, 472] on textarea "good stuff! how did these feel" at bounding box center [256, 467] width 338 height 148
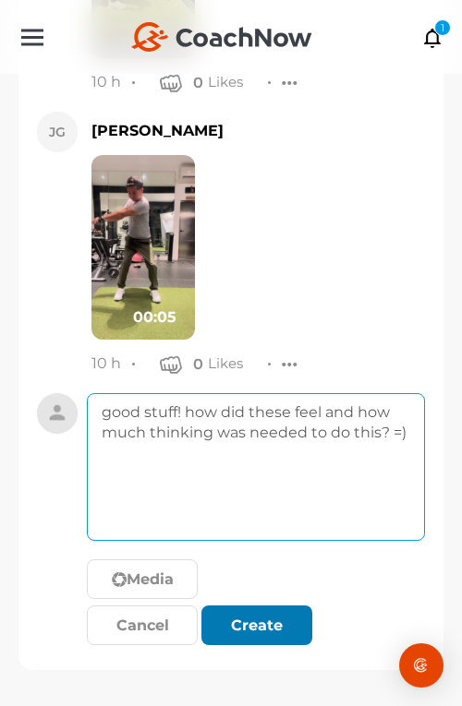
type textarea "good stuff! how did these feel and how much thinking was needed to do this? =)"
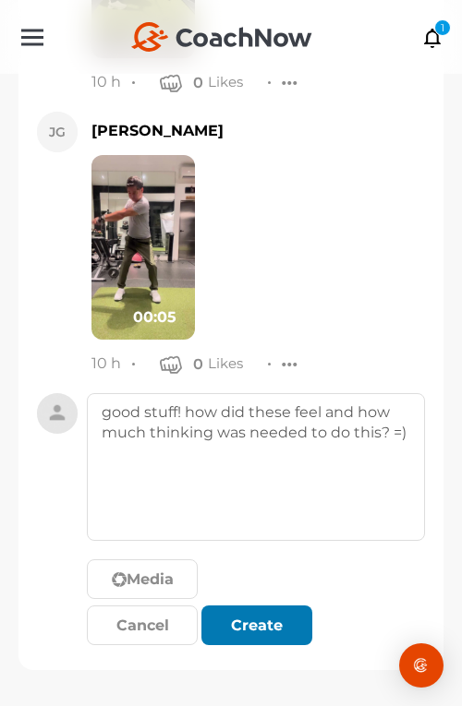
click at [269, 637] on button "Create" at bounding box center [256, 626] width 111 height 40
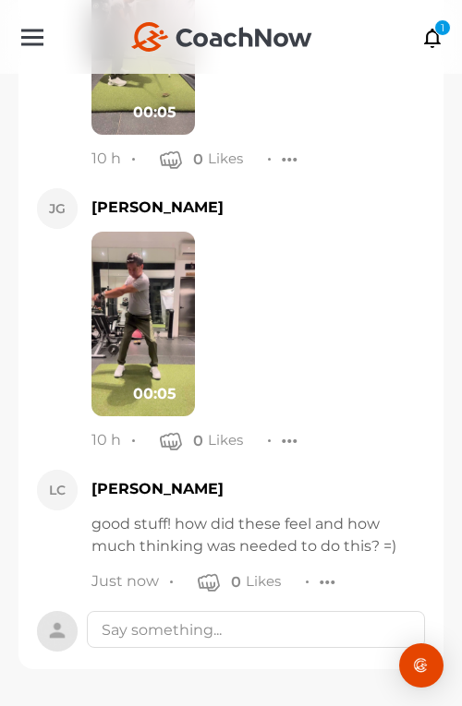
scroll to position [11548, 0]
click at [438, 41] on icon at bounding box center [432, 37] width 21 height 20
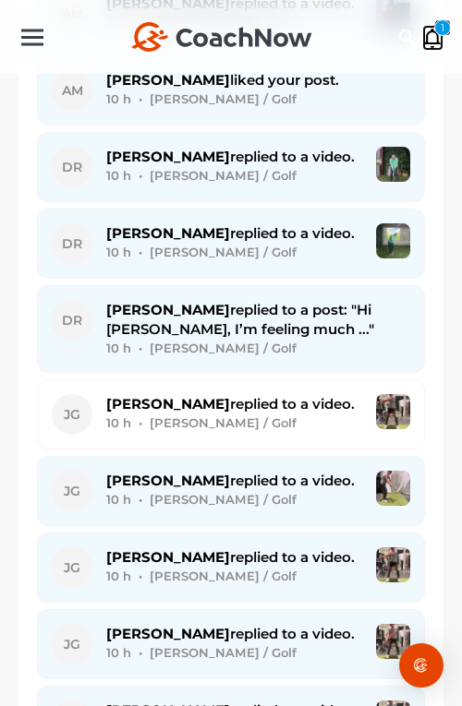
scroll to position [1708, 0]
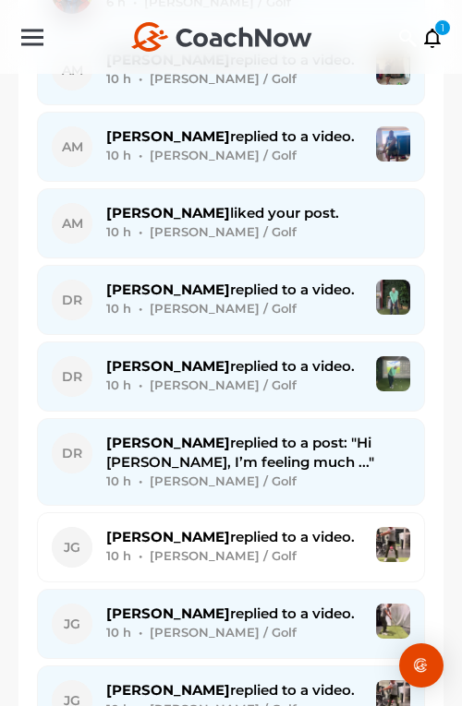
click at [284, 281] on span "David R. replied to a video." at bounding box center [230, 290] width 248 height 18
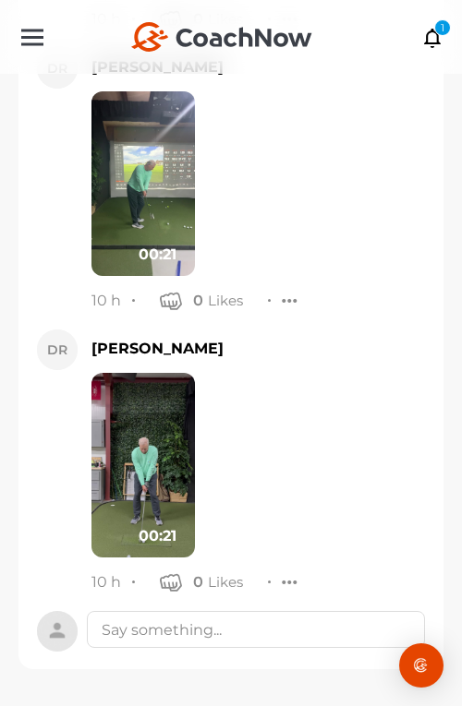
scroll to position [49094, 0]
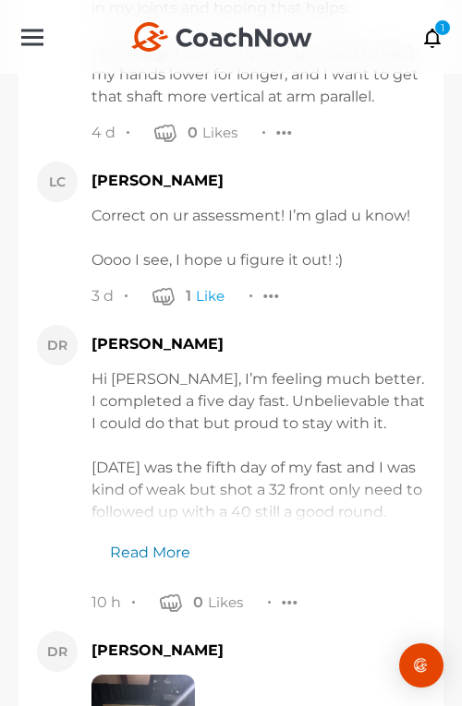
click at [175, 564] on link "Read More" at bounding box center [140, 543] width 99 height 41
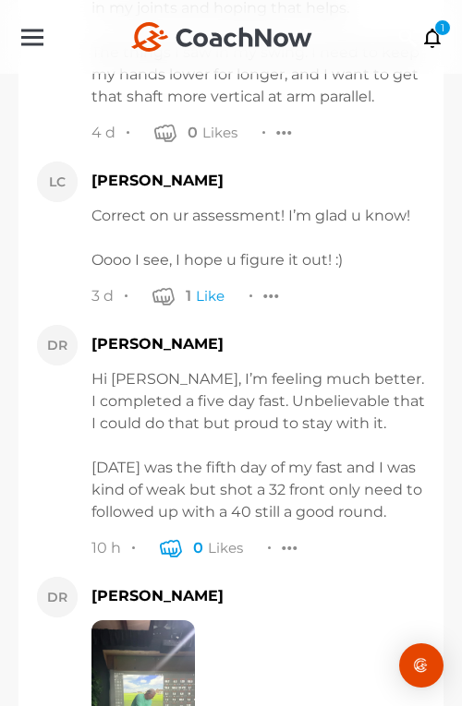
click at [169, 558] on icon "button" at bounding box center [171, 547] width 22 height 22
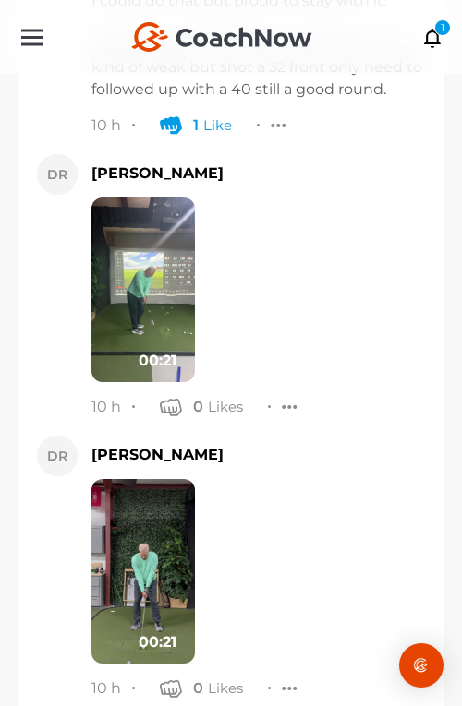
scroll to position [49674, 0]
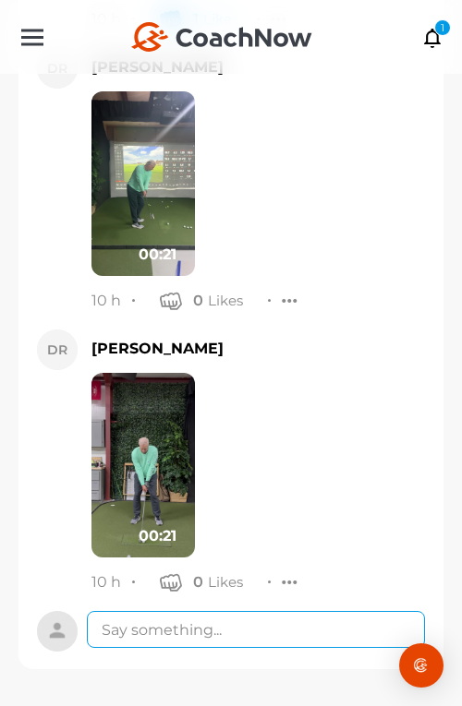
click at [200, 629] on textarea at bounding box center [256, 629] width 338 height 37
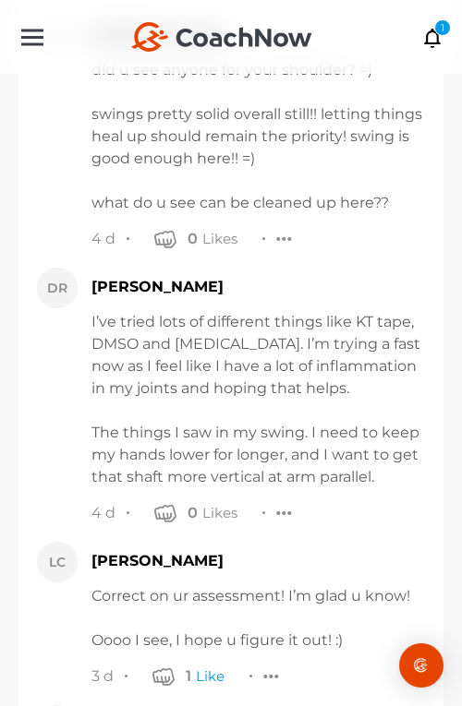
scroll to position [49893, 0]
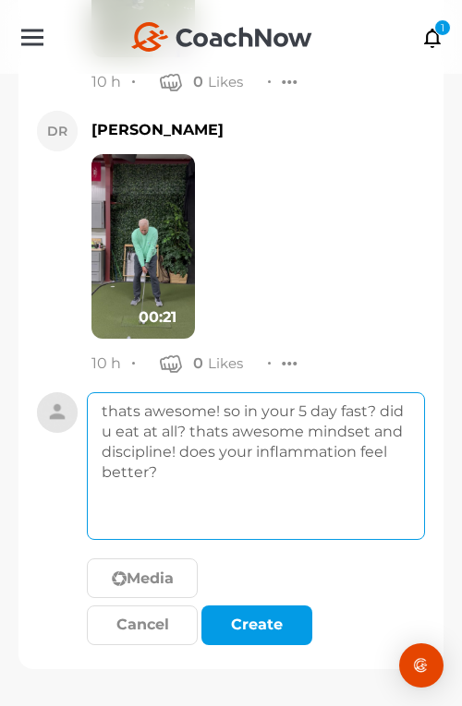
type textarea "thats awesome! so in your 5 day fast? did u eat at all? thats awesome mindset a…"
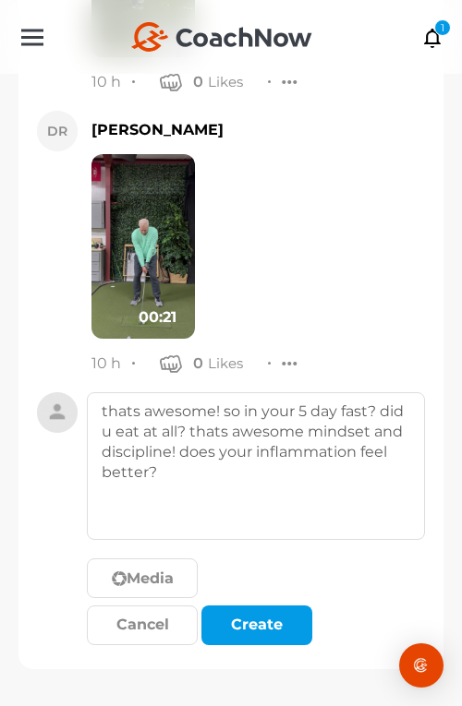
click at [253, 598] on div "Media" at bounding box center [256, 581] width 338 height 46
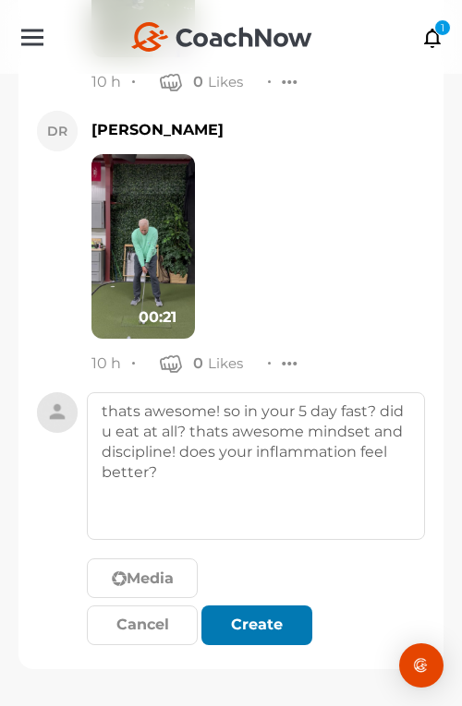
click at [253, 618] on div "submit" at bounding box center [256, 625] width 41 height 22
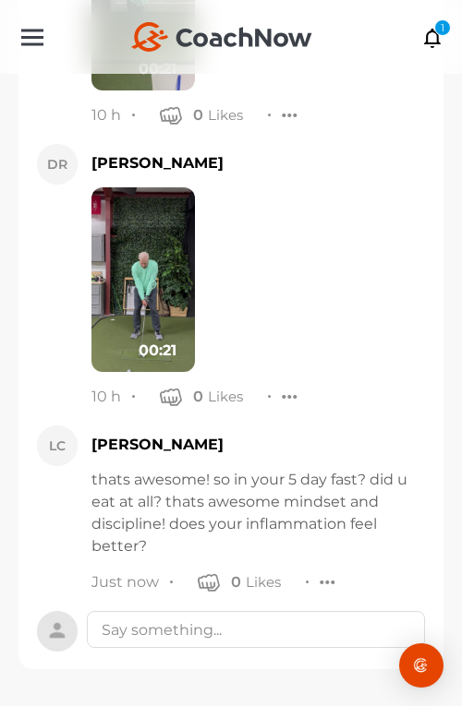
scroll to position [49838, 0]
click at [321, 576] on div at bounding box center [327, 581] width 17 height 19
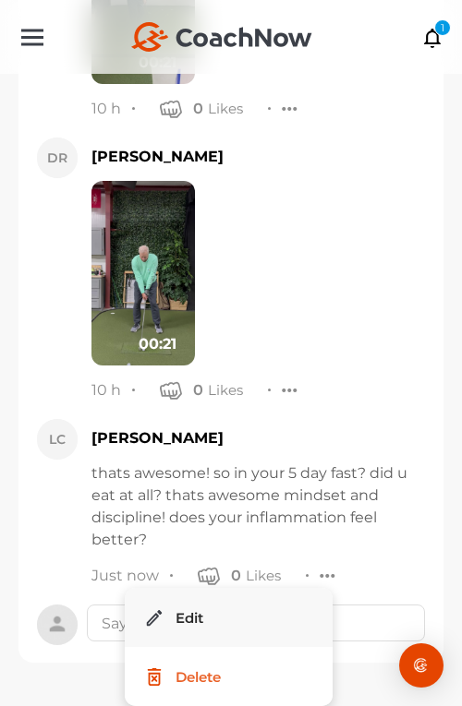
click at [279, 616] on button "Edit" at bounding box center [229, 617] width 208 height 59
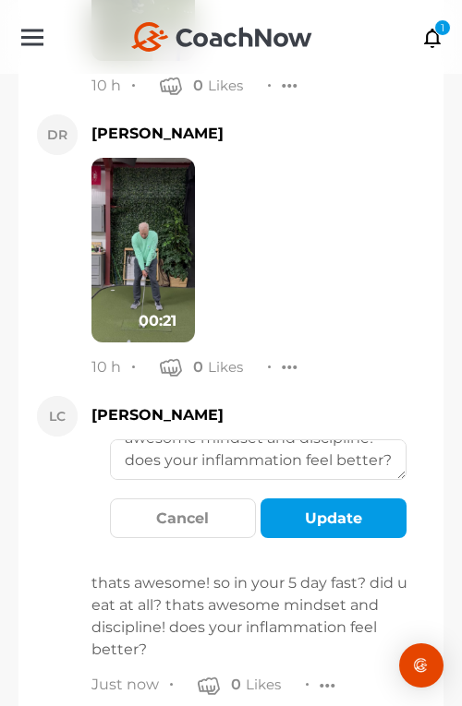
scroll to position [100, 0]
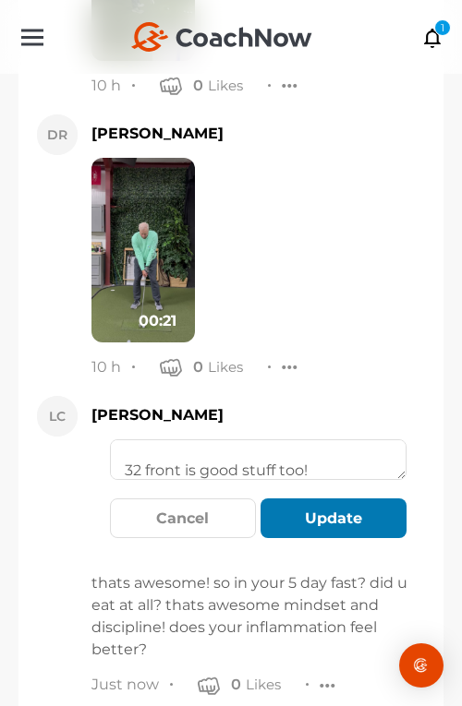
type textarea "thats awesome! so in your 5 day fast? did u eat at all? thats awesome mindset a…"
click at [358, 538] on button "Update" at bounding box center [333, 518] width 146 height 40
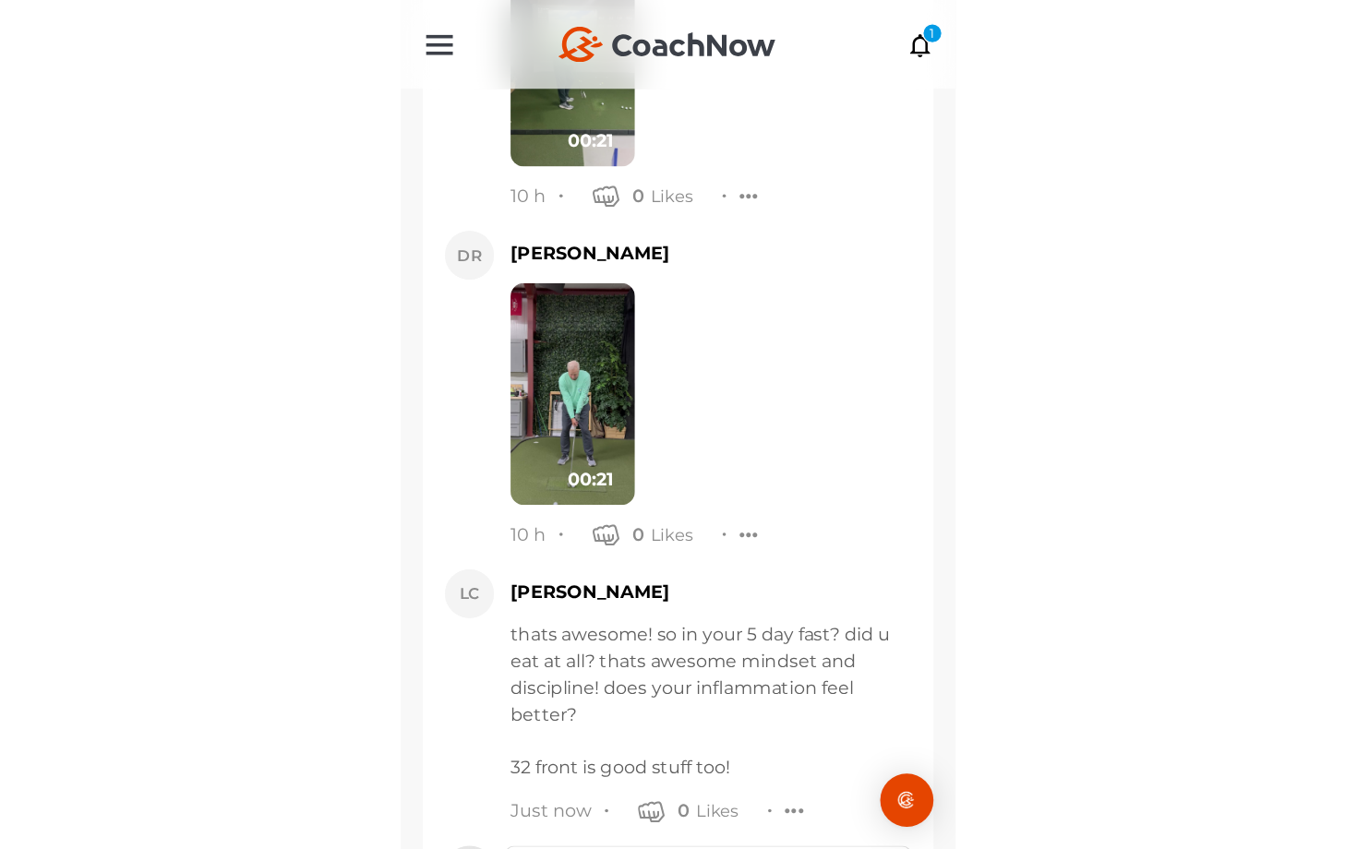
scroll to position [49645, 0]
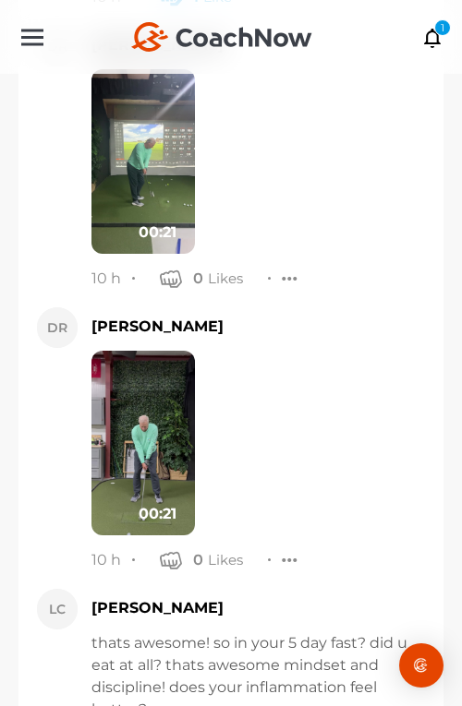
click at [161, 213] on img at bounding box center [142, 161] width 103 height 185
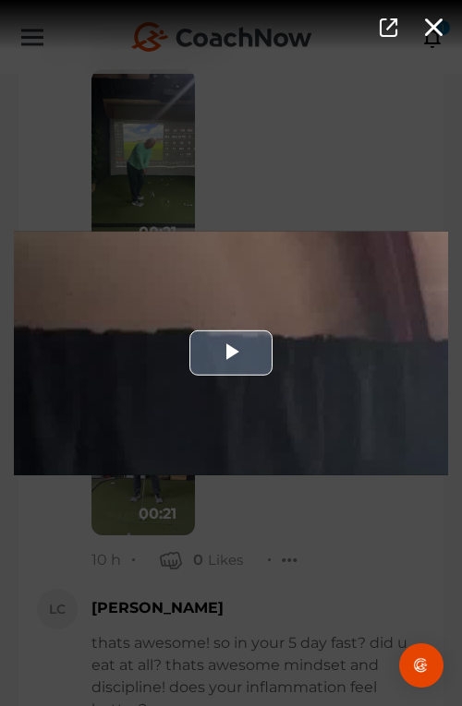
click at [212, 274] on div "Video Player" at bounding box center [231, 353] width 434 height 244
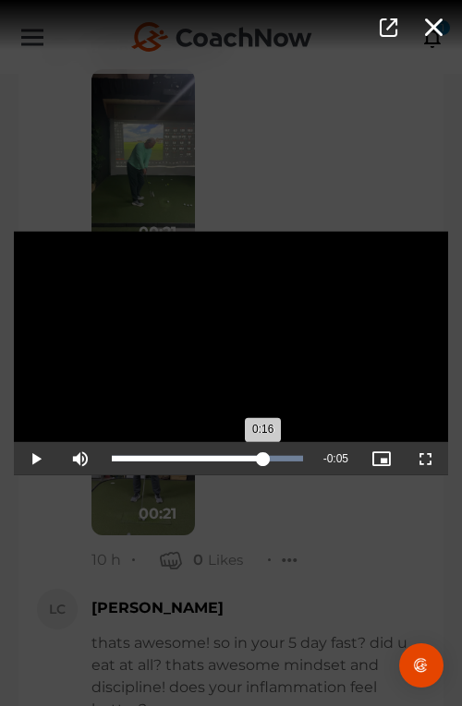
drag, startPoint x: 168, startPoint y: 455, endPoint x: 263, endPoint y: 452, distance: 95.1
click at [263, 452] on div "Loaded : 100.00% 0:16 0:16" at bounding box center [207, 458] width 210 height 33
click at [316, 544] on div "Video Player is loading. Play Video Pause Mute Current Time 0:18 / Duration 0:2…" at bounding box center [231, 353] width 462 height 706
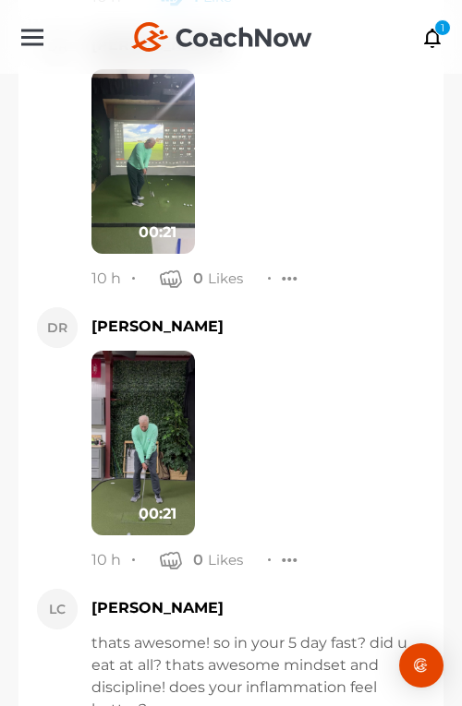
click at [149, 504] on img at bounding box center [142, 443] width 103 height 185
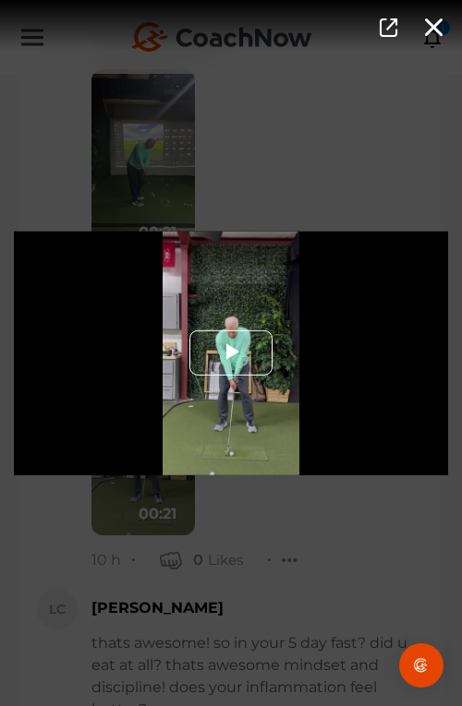
click at [231, 354] on span "Video Player" at bounding box center [231, 354] width 0 height 0
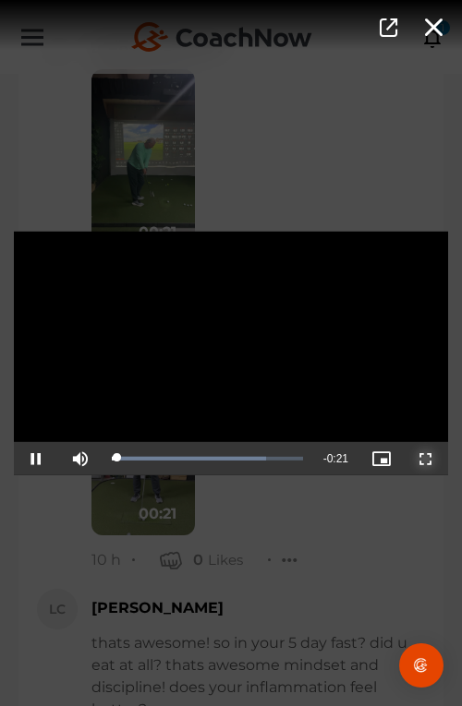
click at [426, 459] on span "Video Player" at bounding box center [426, 459] width 0 height 0
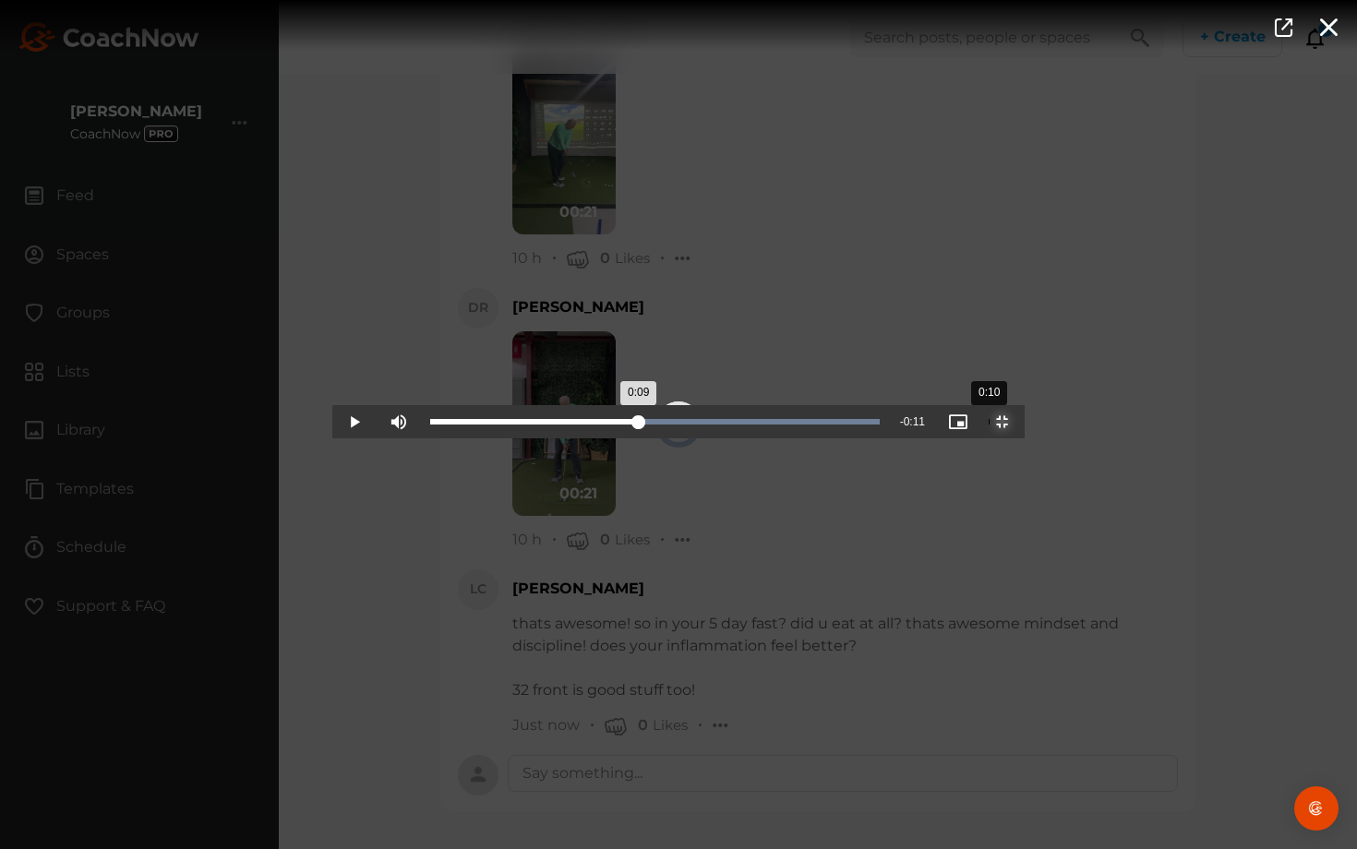
drag, startPoint x: 479, startPoint y: 848, endPoint x: 680, endPoint y: 829, distance: 202.2
click at [461, 438] on div "Loaded : 100.00% 0:10 0:09" at bounding box center [655, 421] width 468 height 33
drag, startPoint x: 680, startPoint y: 829, endPoint x: 1045, endPoint y: 848, distance: 365.1
click at [461, 438] on div "Loaded : 100.00% 0:18 0:18" at bounding box center [655, 421] width 468 height 33
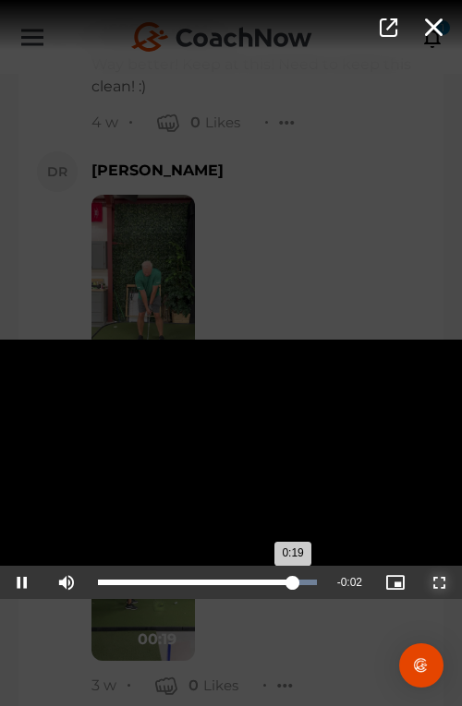
scroll to position [45315, 0]
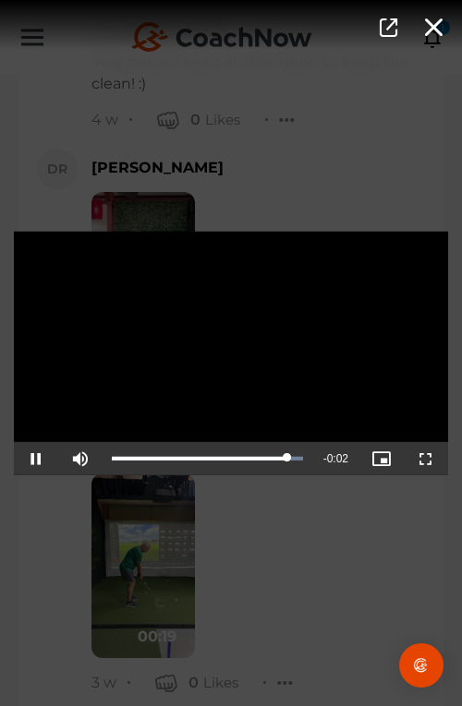
click at [306, 609] on div "Video Player is loading. Play Video Pause Mute Current Time 0:19 / Duration 0:2…" at bounding box center [231, 353] width 462 height 706
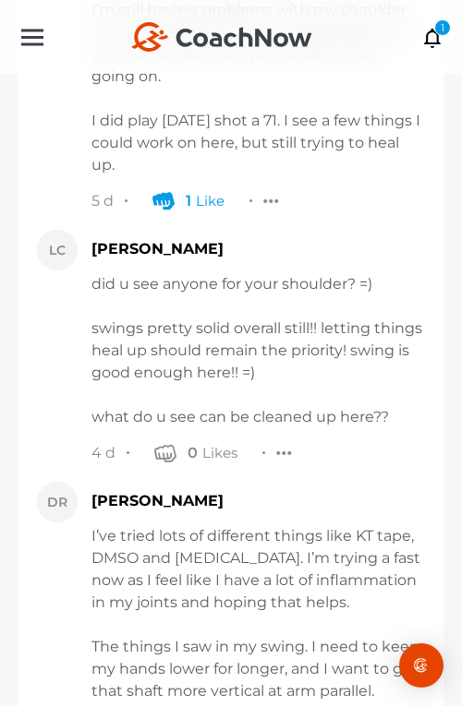
scroll to position [49882, 0]
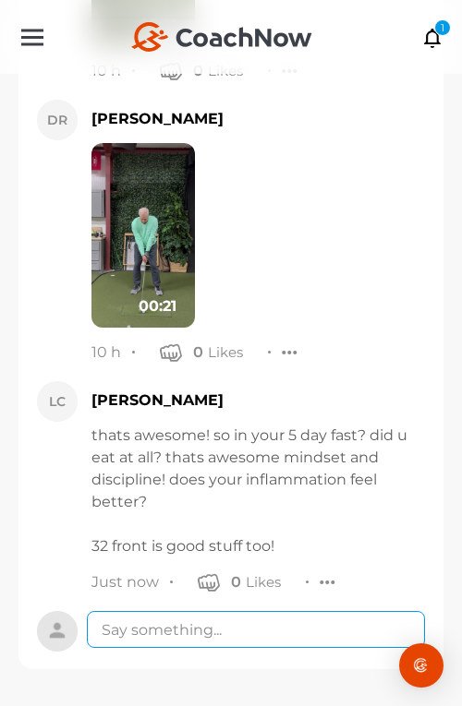
click at [251, 630] on textarea at bounding box center [256, 629] width 338 height 37
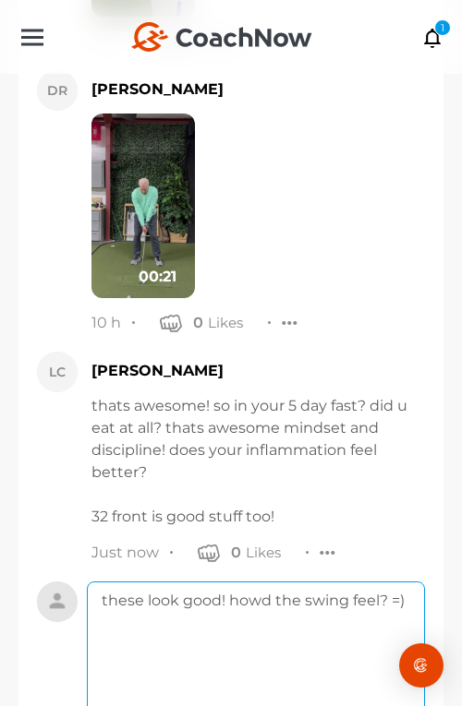
click at [252, 656] on textarea "these look good! howd the swing feel? =)" at bounding box center [256, 656] width 338 height 148
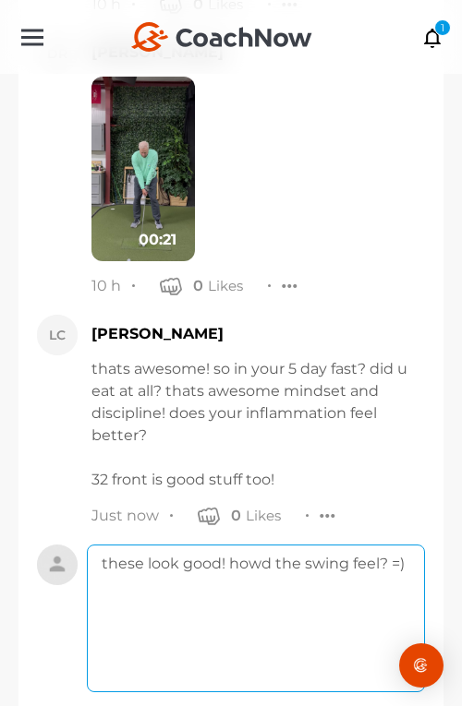
scroll to position [50029, 0]
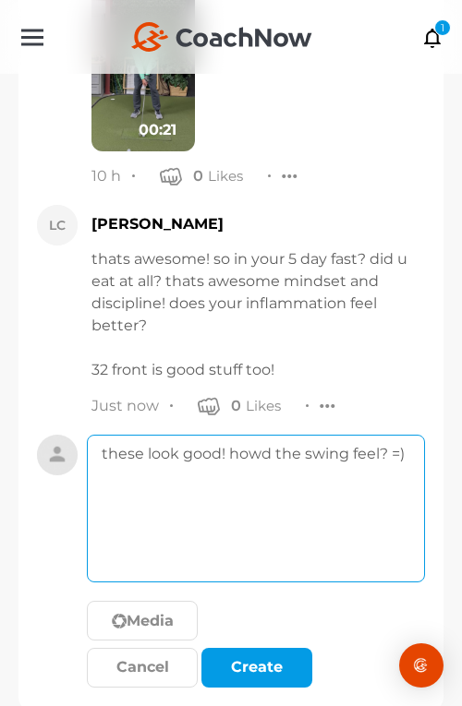
click at [378, 489] on textarea "these look good! howd the swing feel? =)" at bounding box center [256, 509] width 338 height 148
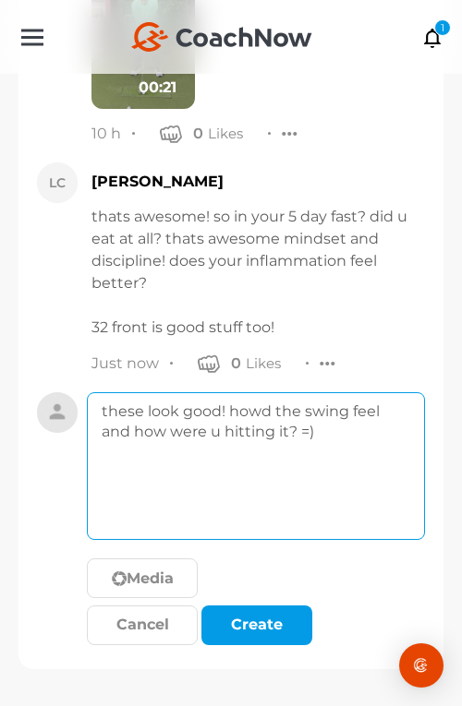
scroll to position [50101, 0]
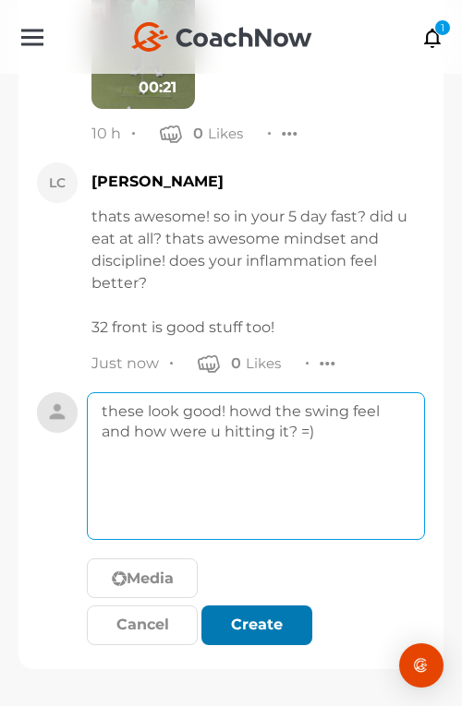
type textarea "these look good! howd the swing feel and how were u hitting it? =)"
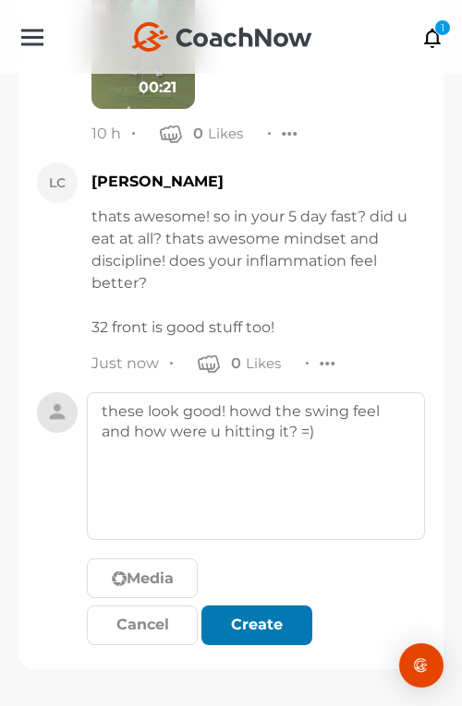
click at [270, 637] on button "Create" at bounding box center [256, 626] width 111 height 40
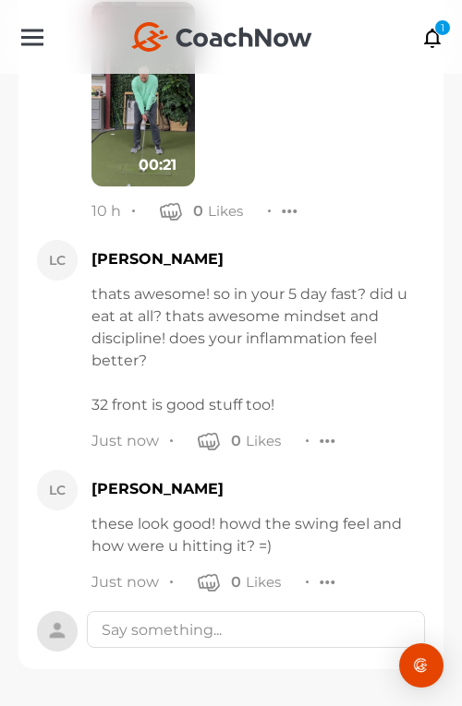
scroll to position [50023, 0]
click at [435, 30] on div "1" at bounding box center [442, 27] width 17 height 17
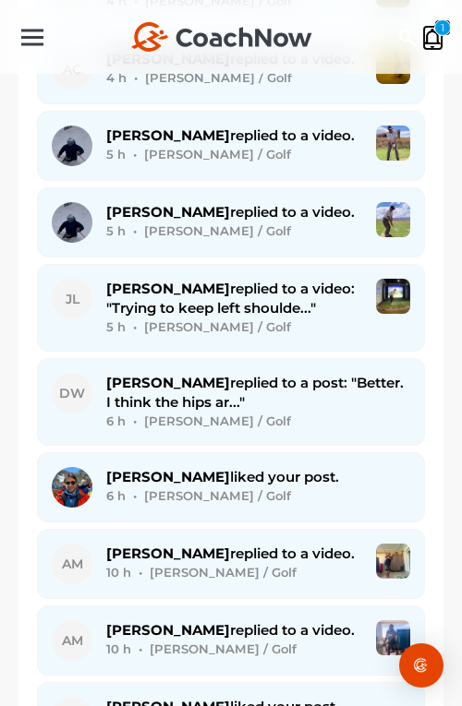
scroll to position [1212, 0]
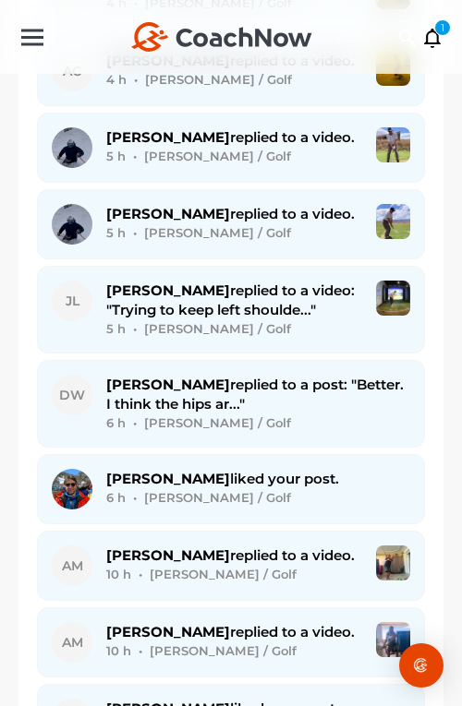
click at [210, 205] on span "Brad G. replied to a video." at bounding box center [230, 214] width 248 height 18
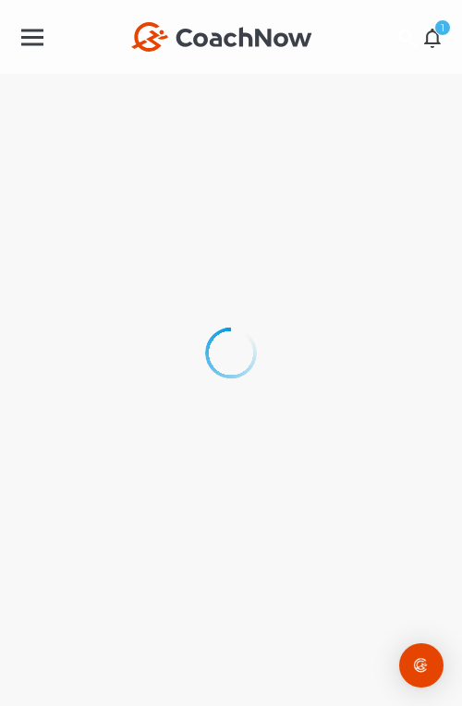
click at [433, 36] on icon at bounding box center [432, 37] width 21 height 20
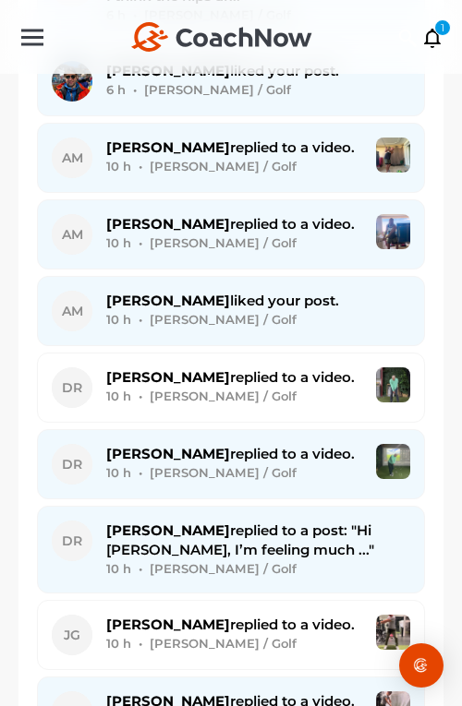
scroll to position [1391, 0]
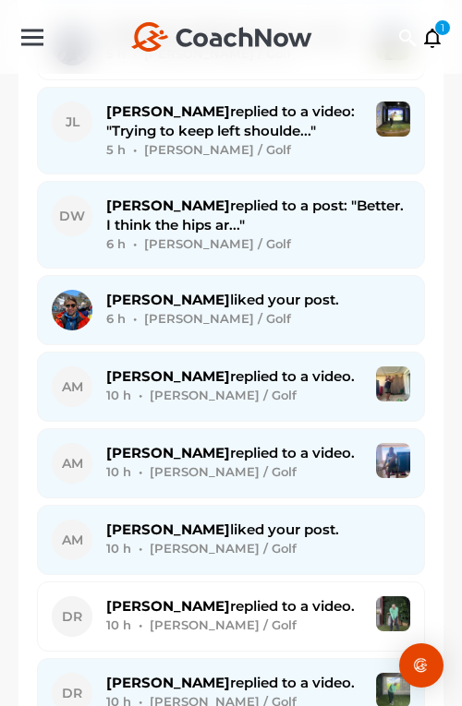
click at [175, 386] on div "10 h • Andrew M. / Golf" at bounding box center [234, 395] width 256 height 19
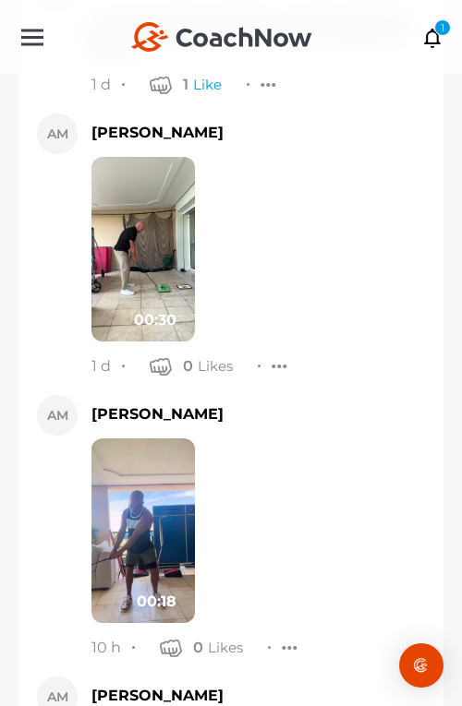
scroll to position [48995, 0]
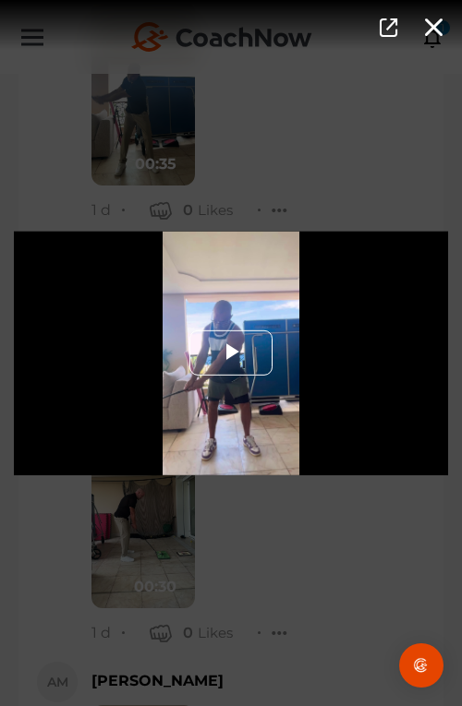
click at [231, 354] on span "Video Player" at bounding box center [231, 354] width 0 height 0
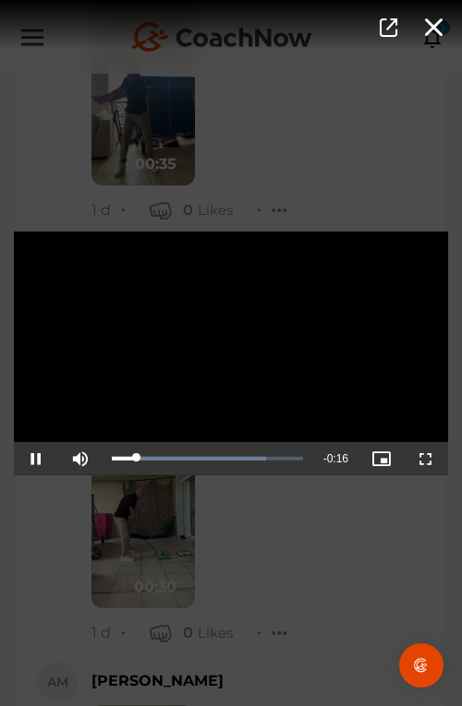
click at [224, 579] on div "Video Player is loading. Play Video Pause Mute Current Time 0:02 / Duration 0:1…" at bounding box center [231, 353] width 462 height 706
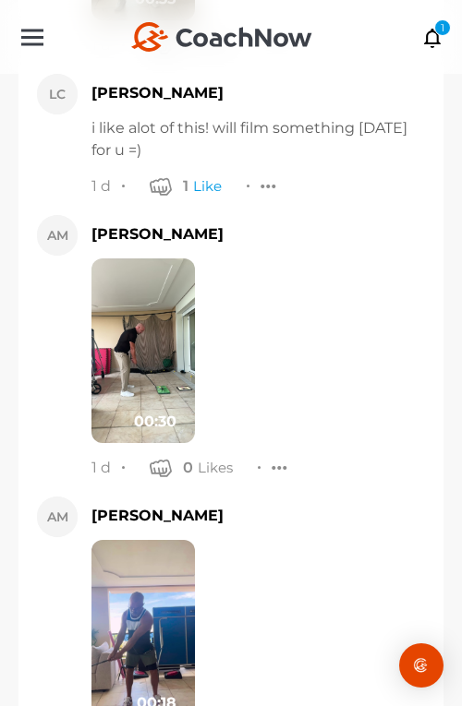
scroll to position [49334, 0]
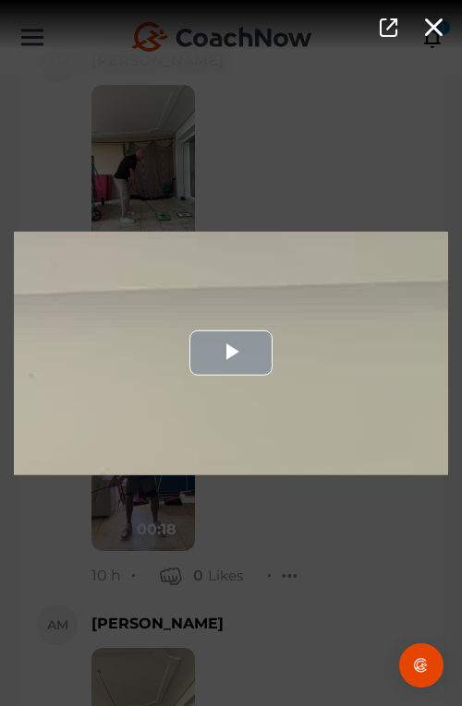
click at [224, 413] on div "Video Player" at bounding box center [231, 353] width 434 height 244
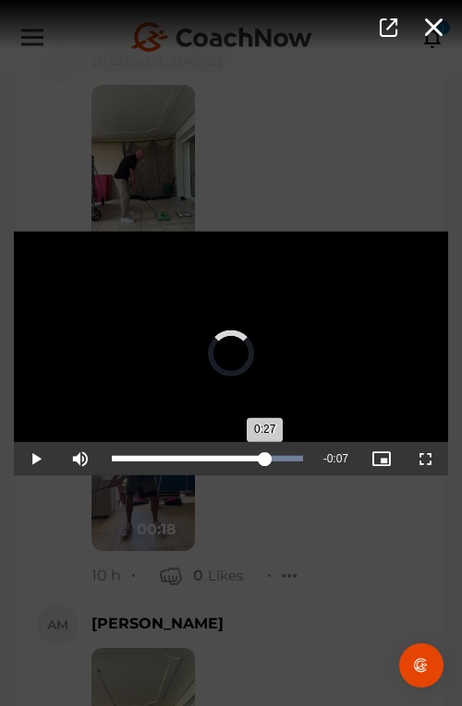
drag, startPoint x: 211, startPoint y: 451, endPoint x: 266, endPoint y: 448, distance: 54.6
click at [266, 448] on div "Loaded : 100.00% 0:27 0:27" at bounding box center [207, 458] width 210 height 33
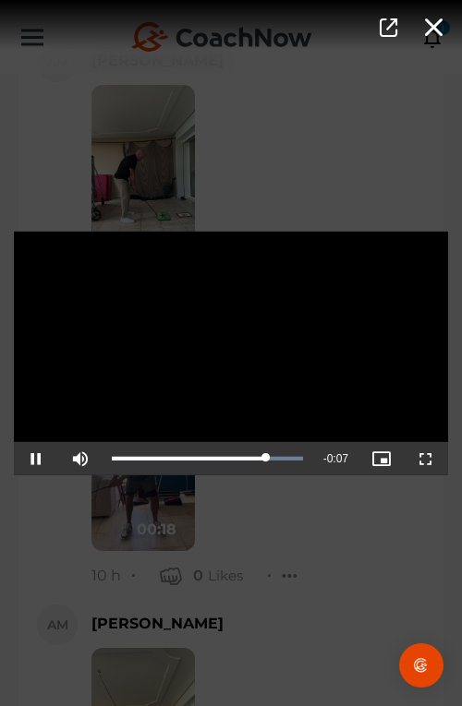
click at [266, 504] on div "Video Player is loading. Play Video Pause Mute Current Time 0:27 / Duration 0:3…" at bounding box center [231, 353] width 462 height 706
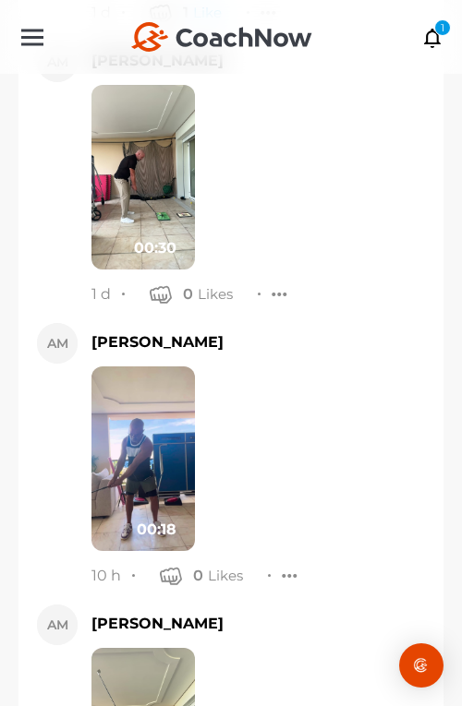
scroll to position [49476, 0]
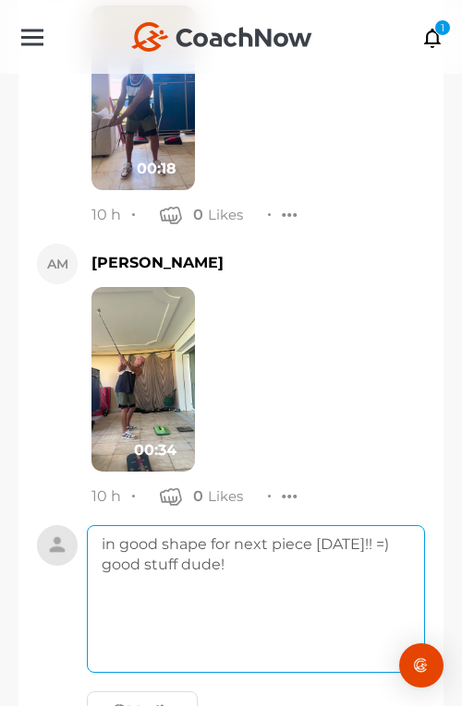
type textarea "in good shape for next piece Sunday!! =) good stuff dude!"
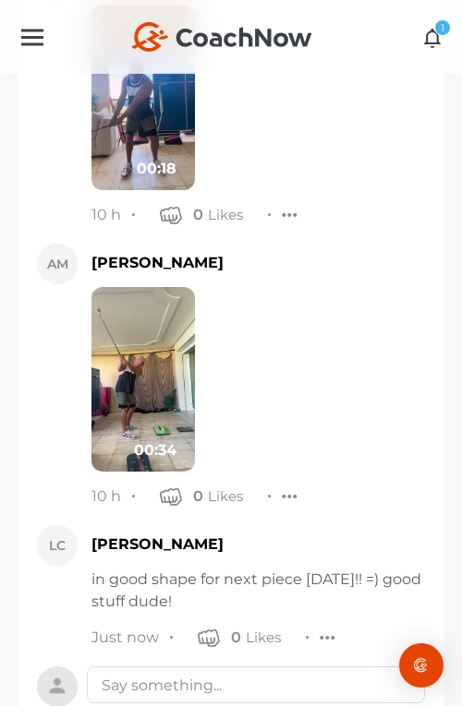
scroll to position [49617, 0]
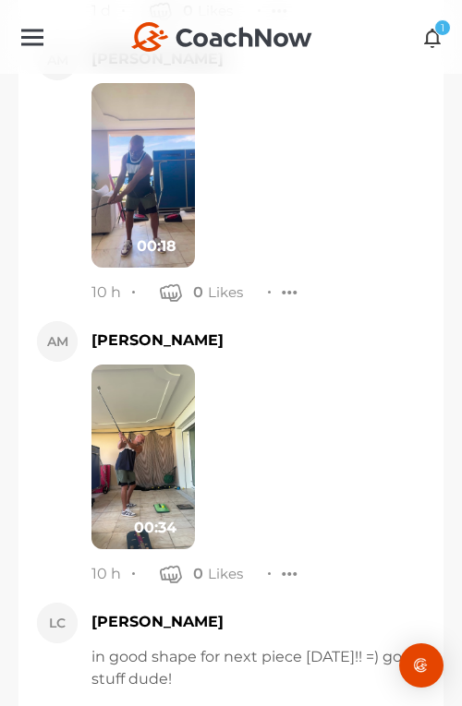
click at [438, 39] on icon at bounding box center [432, 37] width 21 height 20
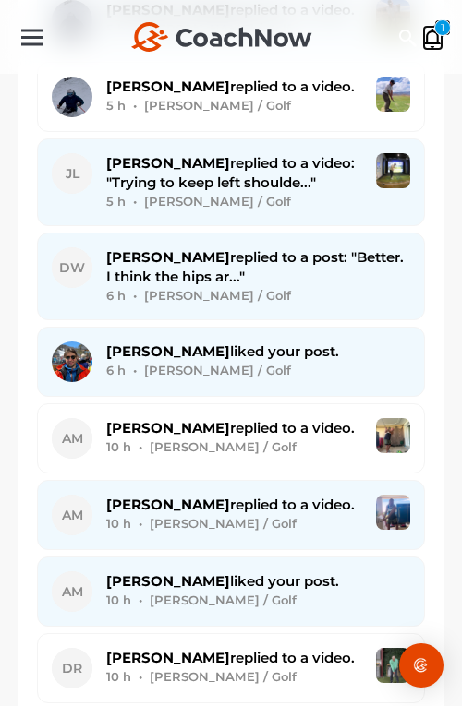
scroll to position [1332, 0]
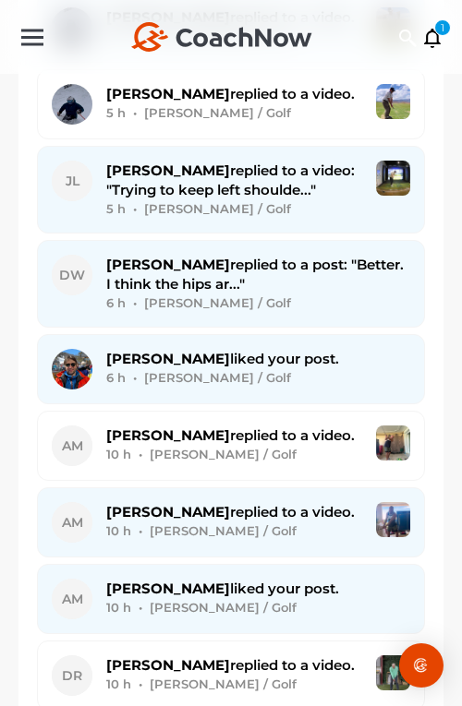
click at [258, 255] on div "David W. replied to a post: "Better. I think the hips ar..." 6 h • David W. / G…" at bounding box center [258, 284] width 304 height 58
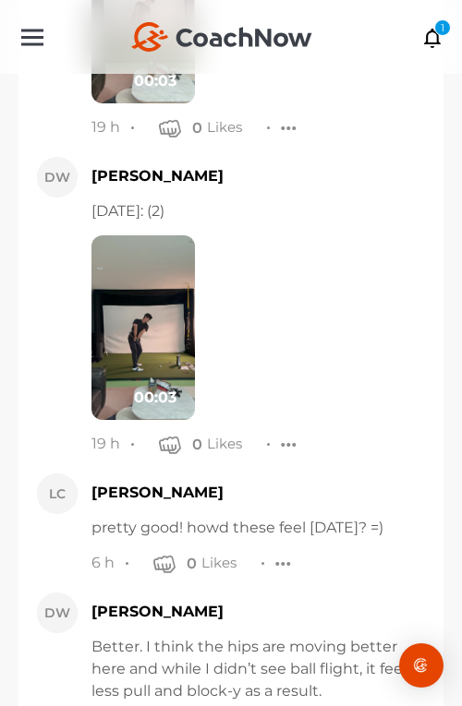
scroll to position [24674, 0]
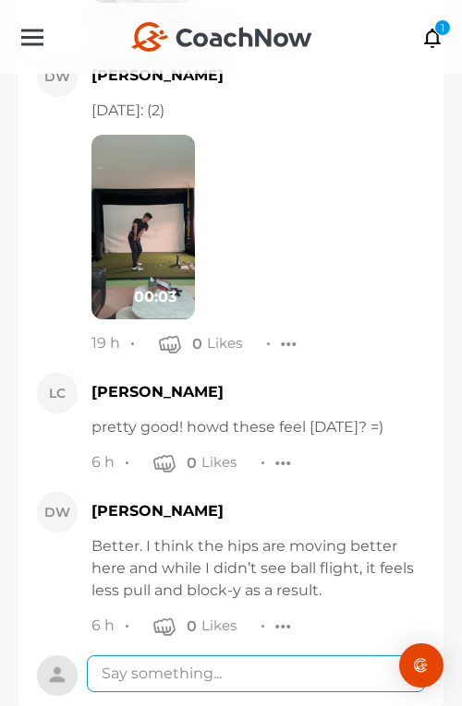
click at [169, 655] on textarea at bounding box center [256, 673] width 338 height 37
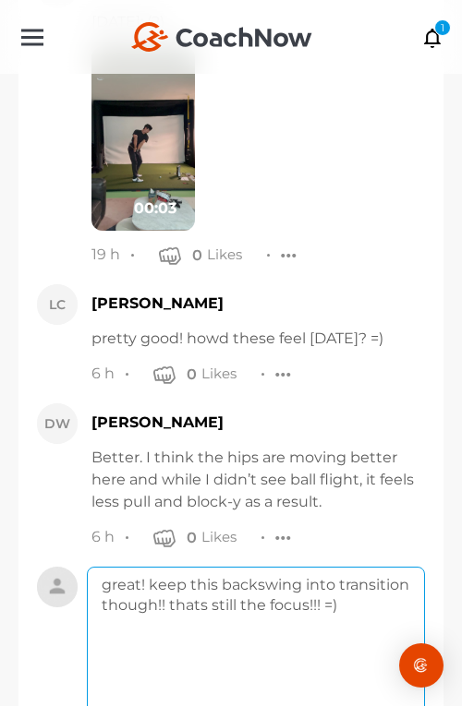
scroll to position [24850, 0]
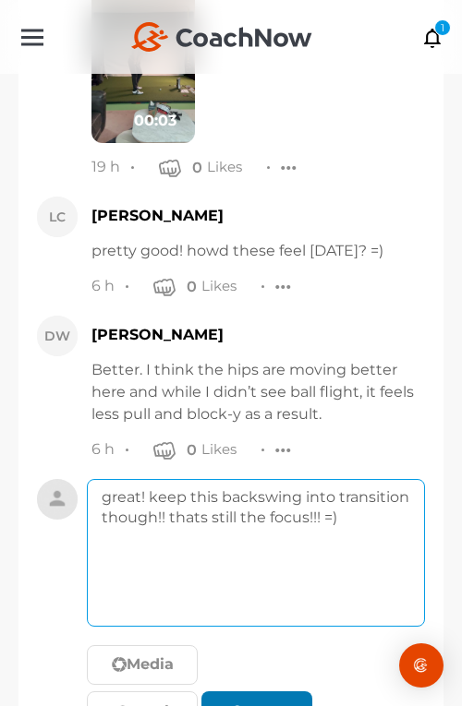
type textarea "great! keep this backswing into transition though!! thats still the focus!!! =)"
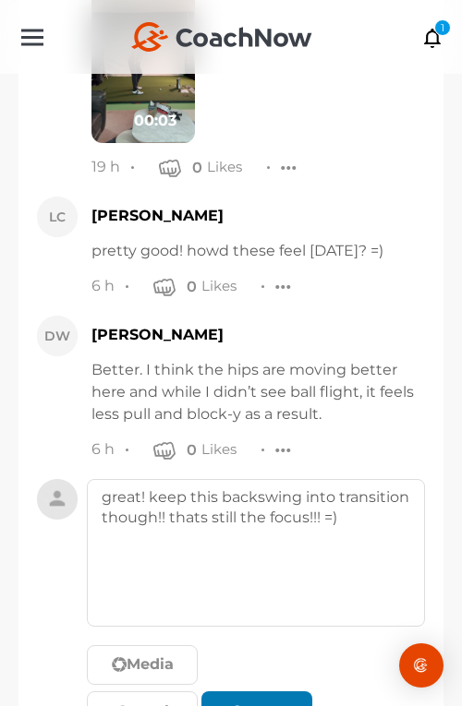
click at [261, 701] on div "submit" at bounding box center [256, 712] width 41 height 22
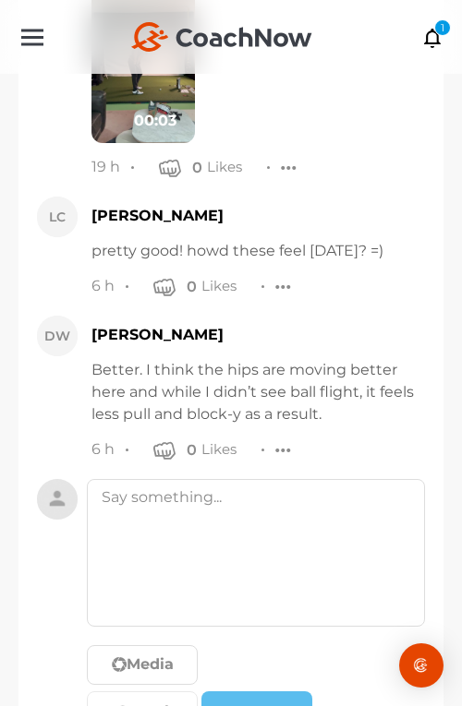
scroll to position [24815, 0]
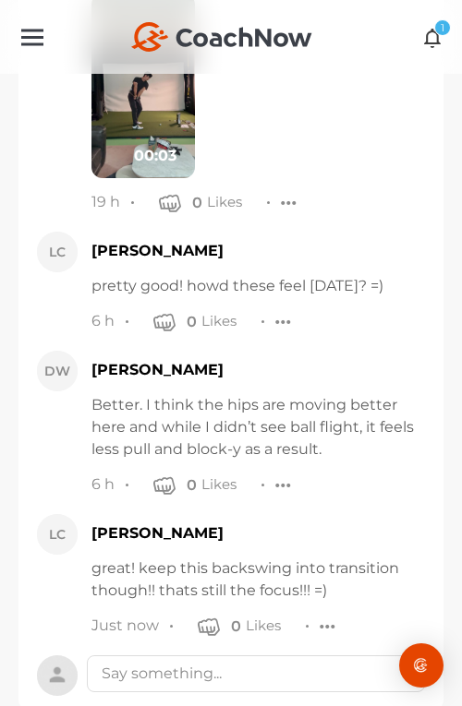
click at [439, 29] on div "1" at bounding box center [442, 27] width 17 height 17
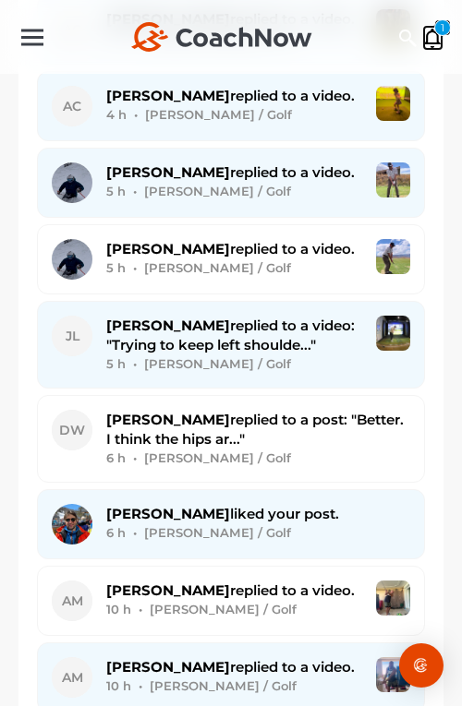
scroll to position [1173, 0]
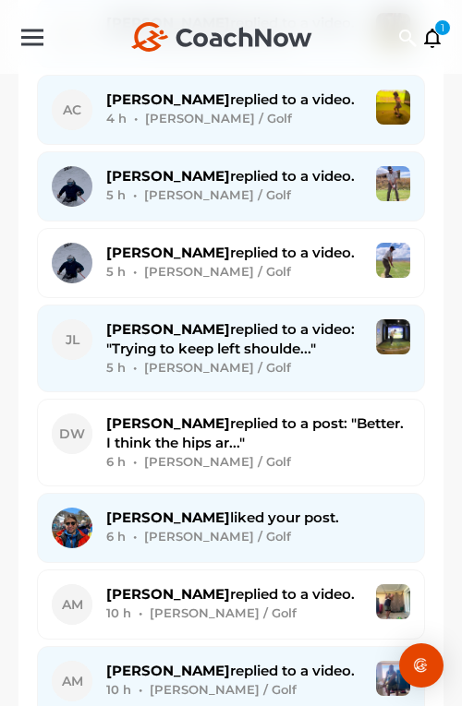
click at [272, 305] on button "JL Josh L. replied to a video: "Trying to keep left shoulde..." 5 h • Josh L. /…" at bounding box center [231, 349] width 388 height 88
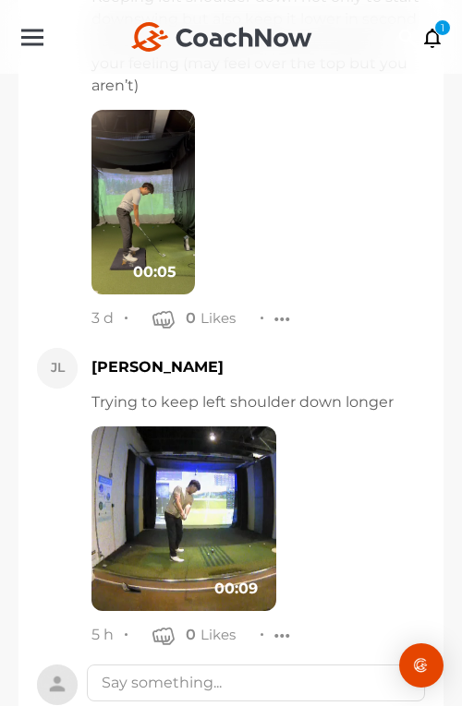
scroll to position [1343, 0]
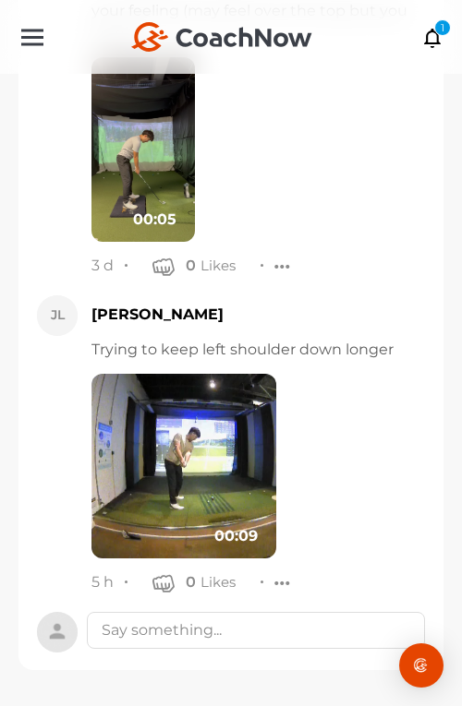
click at [224, 440] on img at bounding box center [183, 466] width 185 height 185
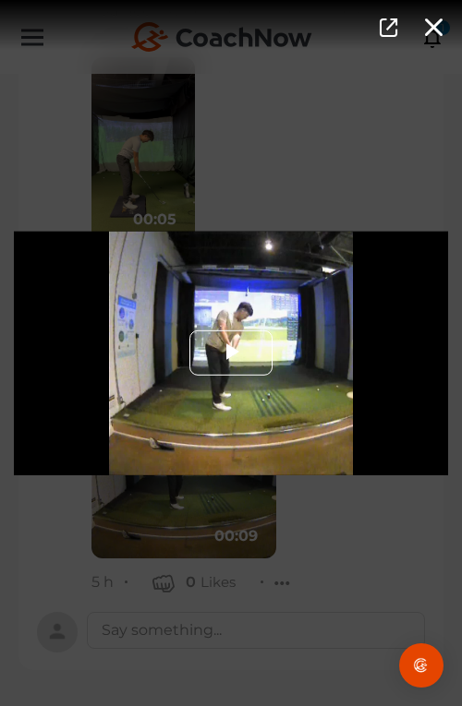
click at [231, 354] on span "Video Player" at bounding box center [231, 354] width 0 height 0
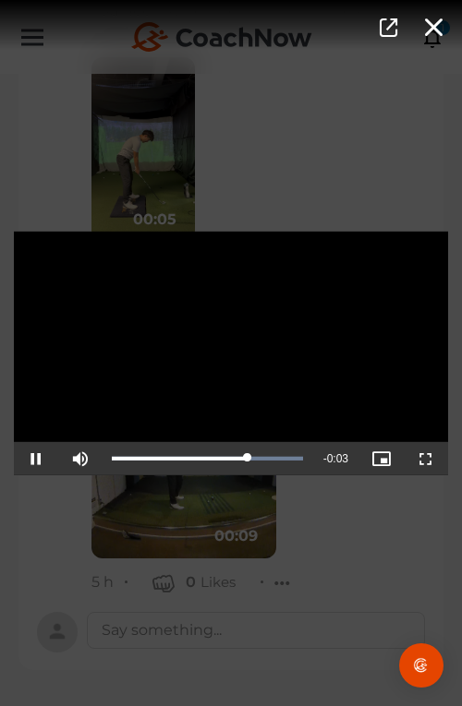
click at [240, 558] on div "Video Player is loading. Play Video Pause Mute Current Time 0:06 / Duration 0:0…" at bounding box center [231, 353] width 462 height 706
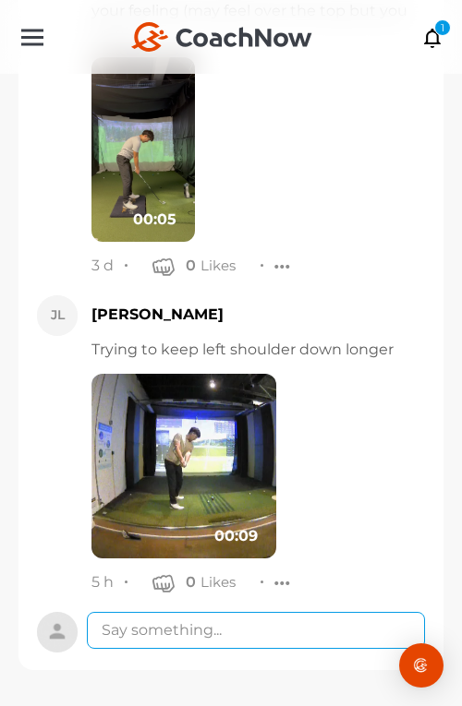
click at [259, 639] on textarea at bounding box center [256, 630] width 338 height 37
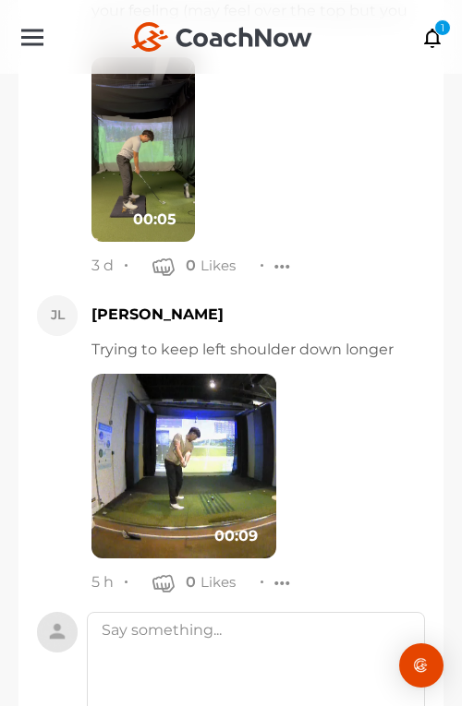
click at [211, 379] on img at bounding box center [183, 466] width 185 height 185
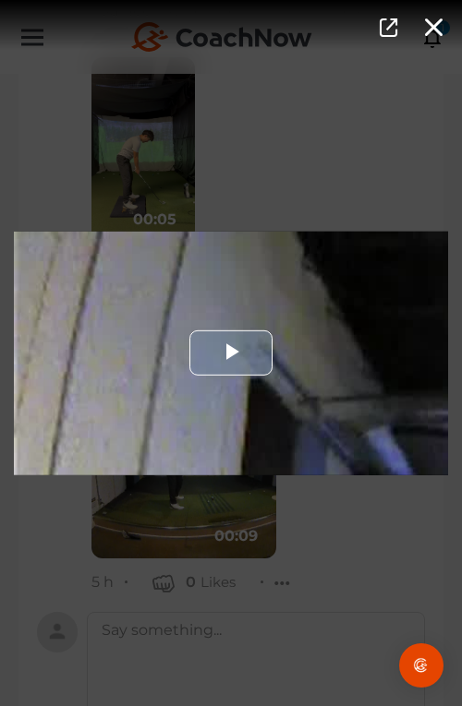
click at [240, 413] on div "Video Player" at bounding box center [231, 353] width 434 height 244
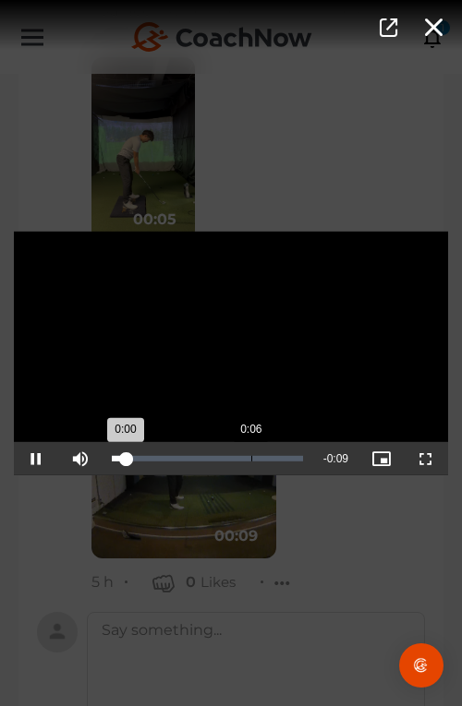
drag, startPoint x: 242, startPoint y: 434, endPoint x: 251, endPoint y: 444, distance: 13.7
click at [251, 444] on div "Video Player is loading. Play Video Pause Mute Current Time 0:00 / Duration 0:0…" at bounding box center [231, 353] width 434 height 244
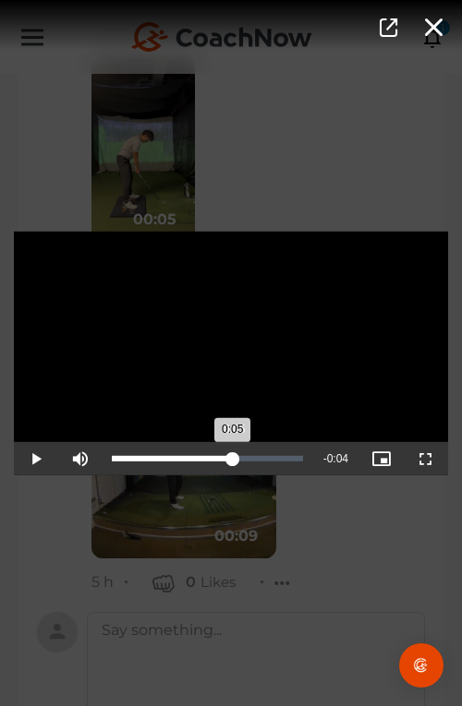
drag, startPoint x: 229, startPoint y: 455, endPoint x: 234, endPoint y: 466, distance: 12.0
click at [234, 462] on div "Loaded : 0.00% 0:05 0:05" at bounding box center [207, 459] width 191 height 6
click at [255, 551] on div "Video Player is loading. Play Video Pause Mute Current Time 0:05 / Duration 0:0…" at bounding box center [231, 353] width 462 height 706
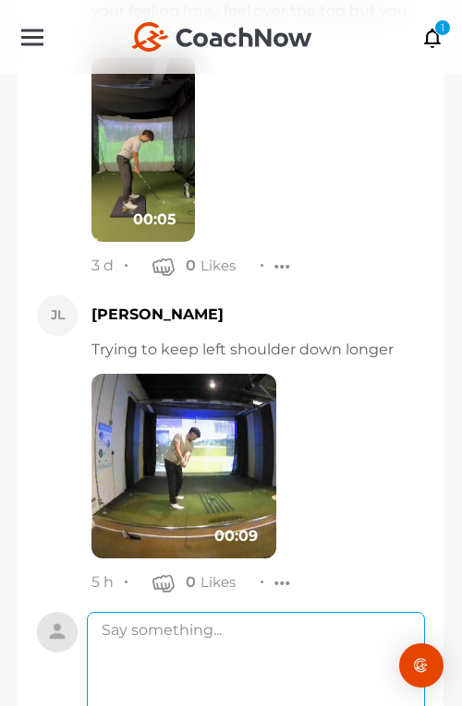
click at [264, 645] on textarea at bounding box center [256, 686] width 338 height 148
click at [236, 641] on textarea "pretty good man!" at bounding box center [256, 686] width 338 height 148
click at [274, 667] on textarea "pretty good man!" at bounding box center [256, 686] width 338 height 148
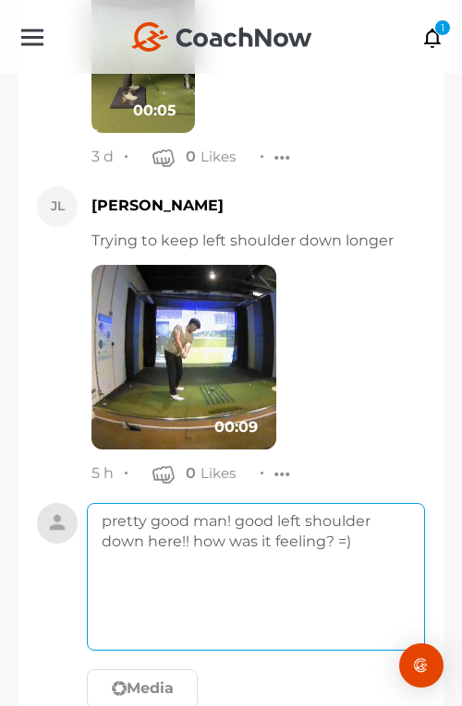
scroll to position [1562, 0]
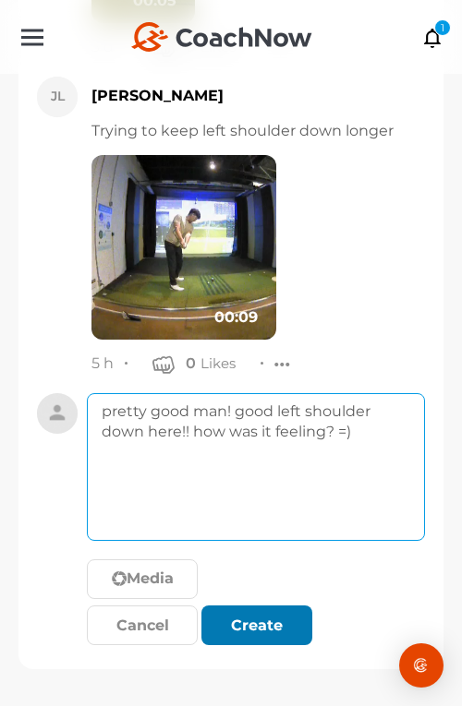
type textarea "pretty good man! good left shoulder down here!! how was it feeling? =)"
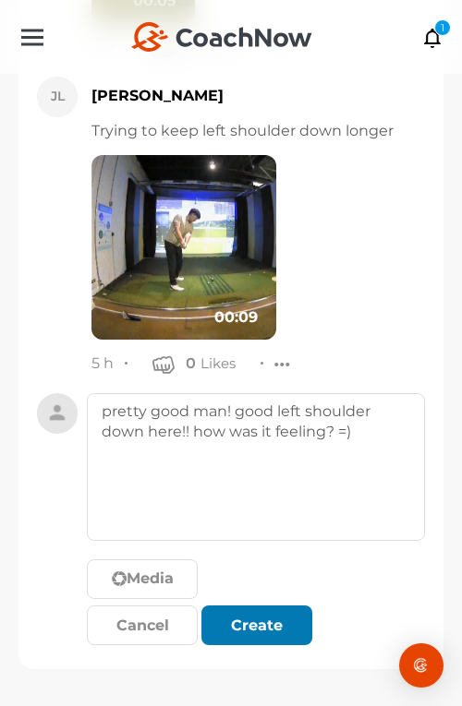
click at [242, 629] on div "submit" at bounding box center [241, 626] width 7 height 7
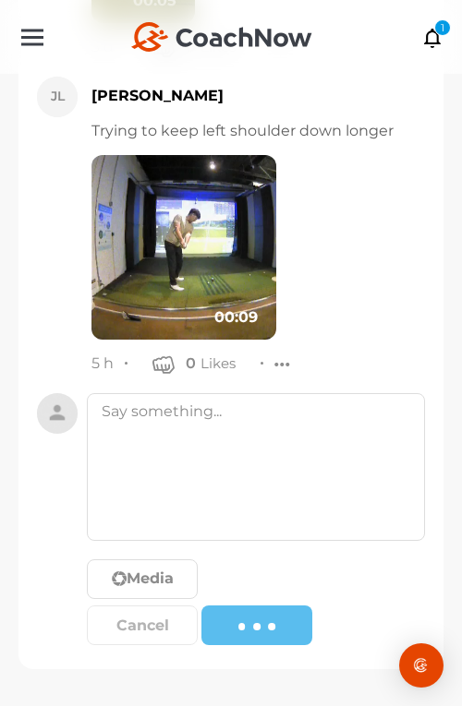
scroll to position [1484, 0]
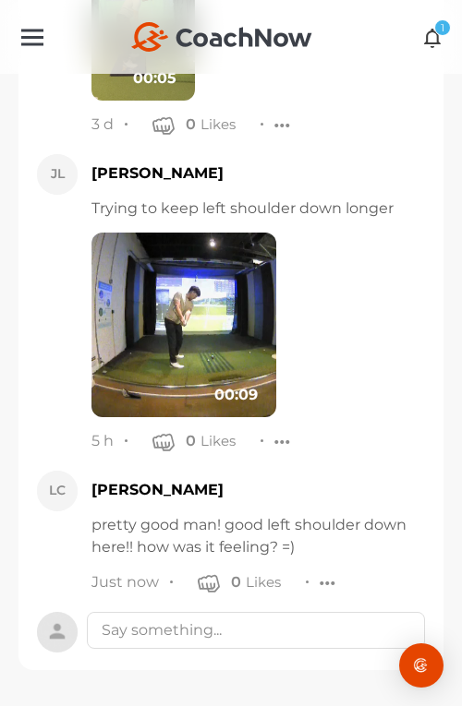
click at [432, 30] on icon at bounding box center [432, 37] width 21 height 20
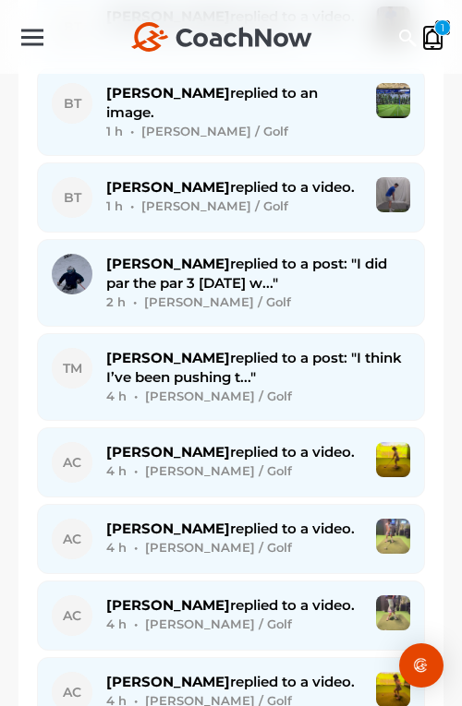
scroll to position [976, 0]
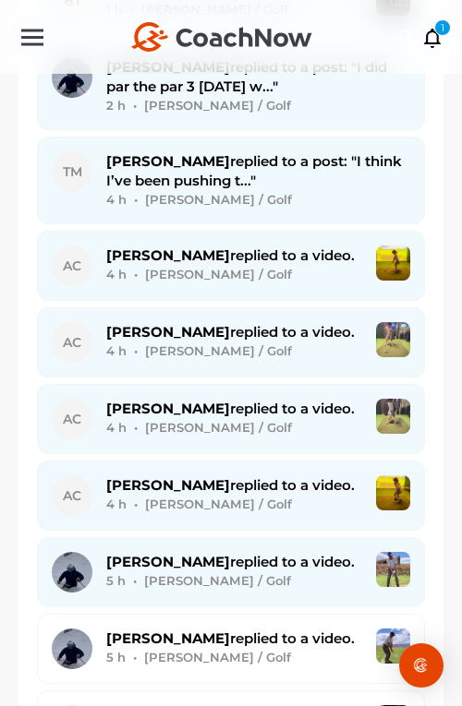
click at [274, 251] on button "AC Amanda C. replied to a video. 4 h • Amanda C. / Golf" at bounding box center [231, 266] width 388 height 70
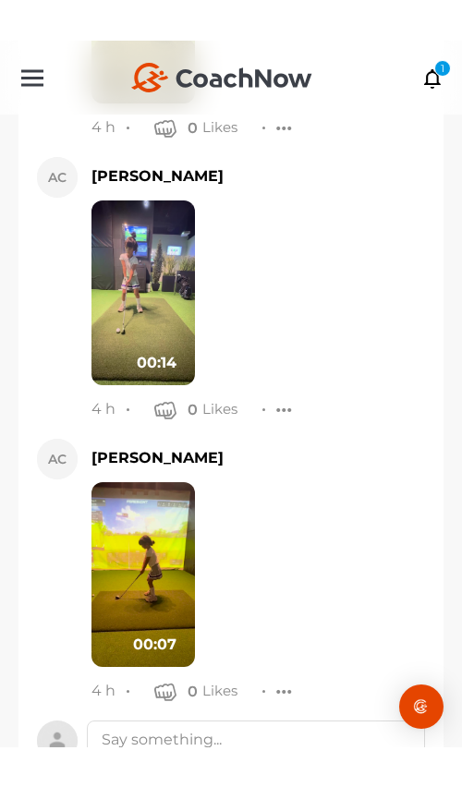
scroll to position [5662, 0]
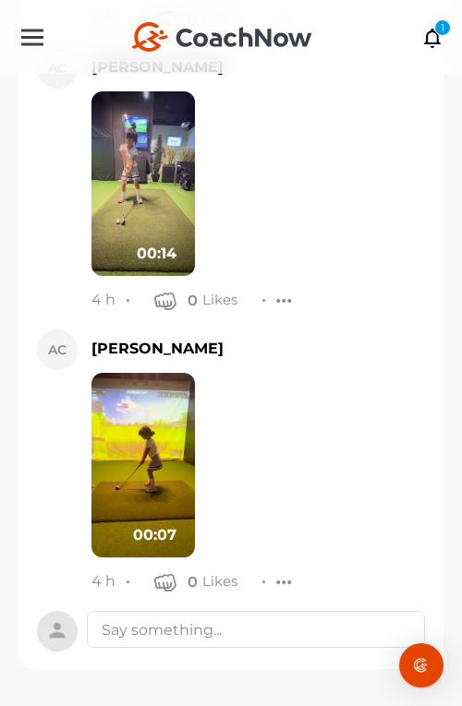
click at [138, 434] on img at bounding box center [142, 465] width 103 height 185
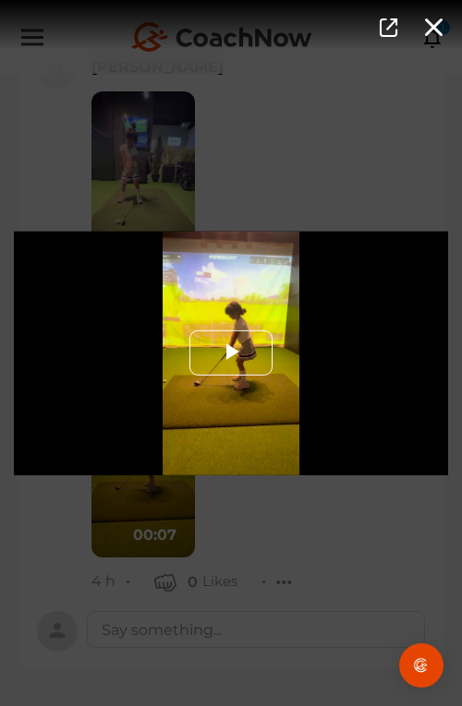
click at [231, 354] on span "Video Player" at bounding box center [231, 354] width 0 height 0
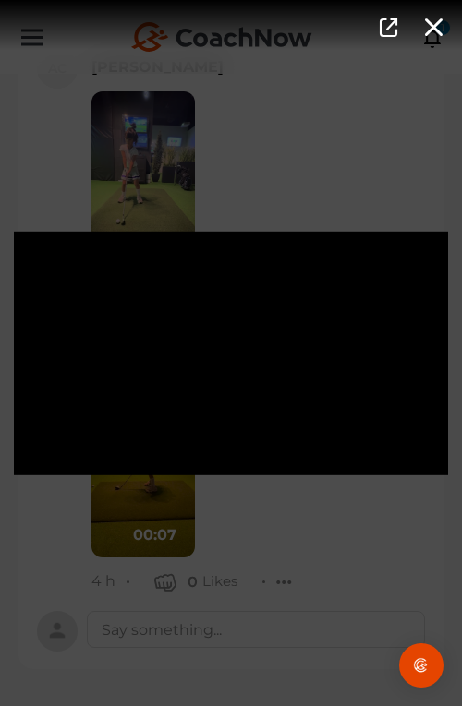
click at [264, 525] on div "Video Player is loading. Play Video Pause Mute Current Time 0:02 / Duration 0:0…" at bounding box center [231, 353] width 462 height 706
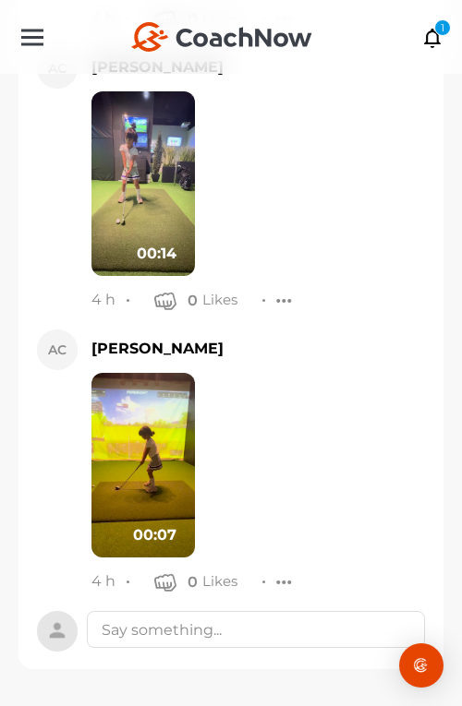
click at [127, 178] on img at bounding box center [142, 183] width 103 height 185
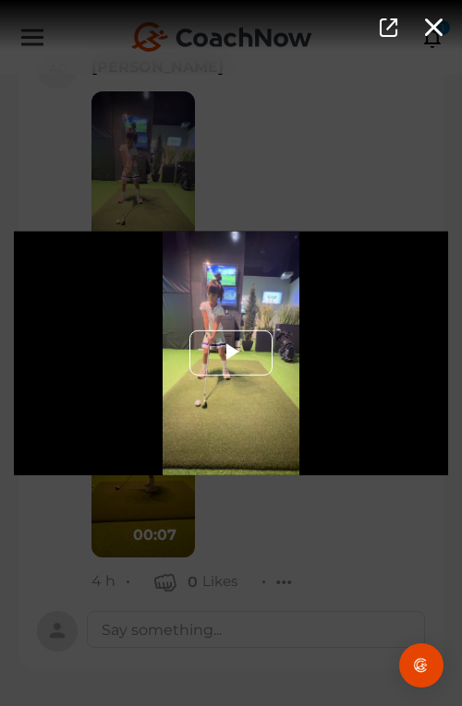
click at [231, 354] on span "Video Player" at bounding box center [231, 354] width 0 height 0
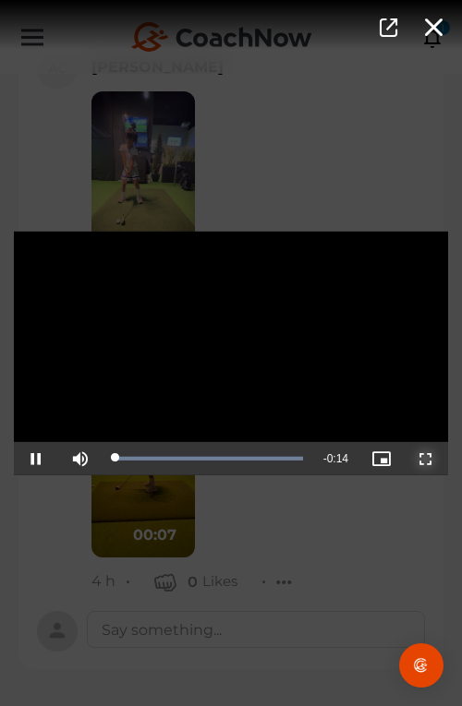
click at [426, 459] on span "Video Player" at bounding box center [426, 459] width 0 height 0
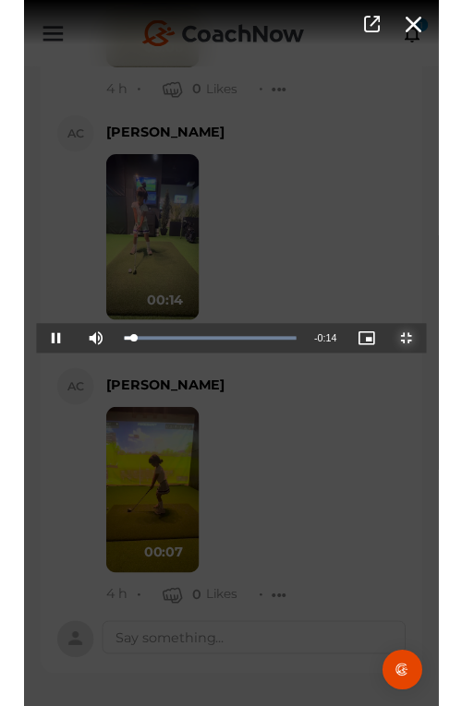
scroll to position [5239, 0]
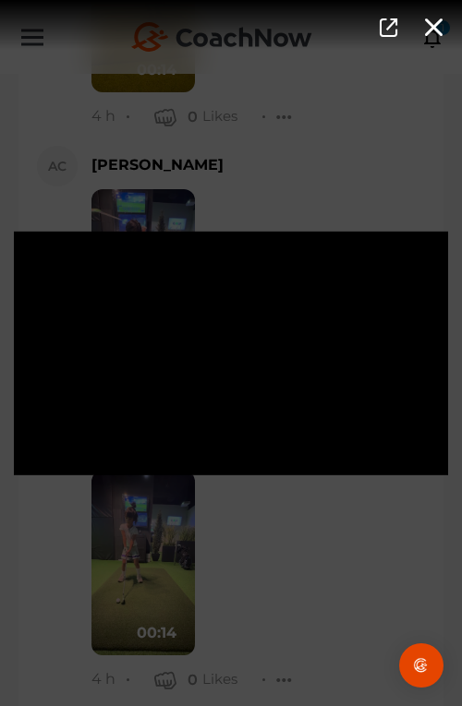
click at [365, 543] on div "Video Player is loading. Play Video Pause Mute Current Time 0:05 / Duration 0:1…" at bounding box center [231, 353] width 462 height 706
